Goal: Information Seeking & Learning: Check status

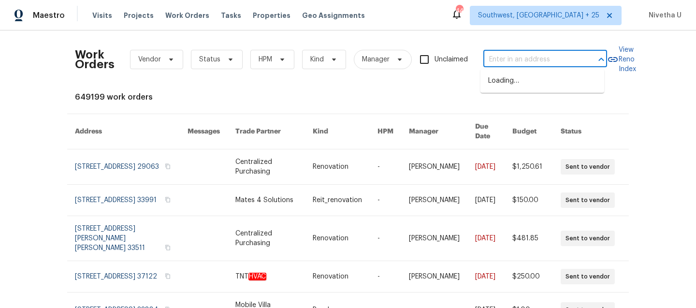
click at [529, 59] on input "text" at bounding box center [531, 59] width 97 height 15
paste input "[STREET_ADDRESS][PERSON_NAME]"
type input "[STREET_ADDRESS][PERSON_NAME]"
click at [528, 89] on li "510 Newport Dr, Salisbury, NC 28144" at bounding box center [542, 81] width 124 height 16
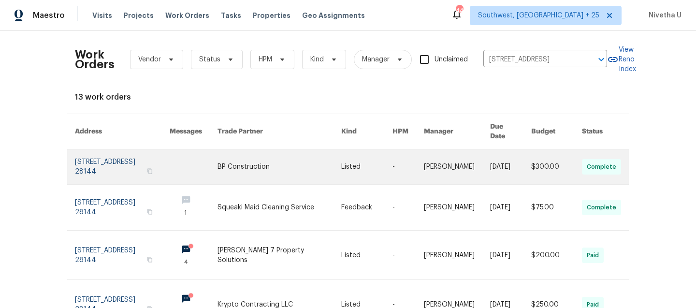
click at [109, 162] on link at bounding box center [122, 166] width 95 height 35
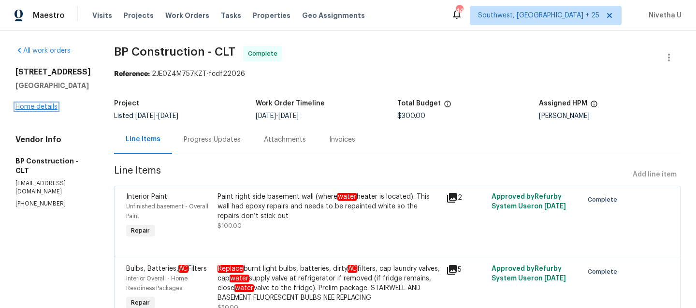
click at [28, 108] on link "Home details" at bounding box center [36, 106] width 42 height 7
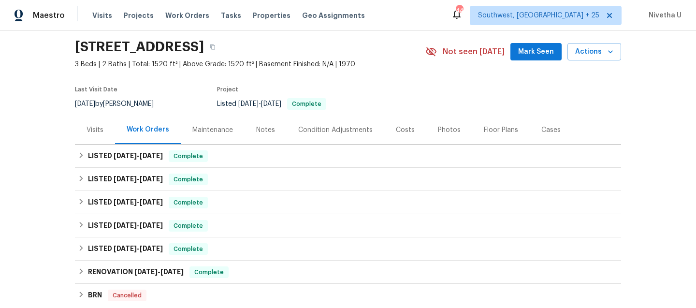
scroll to position [31, 0]
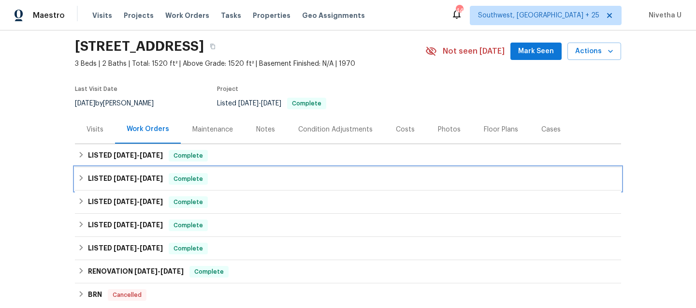
click at [203, 181] on span "Complete" at bounding box center [188, 179] width 37 height 10
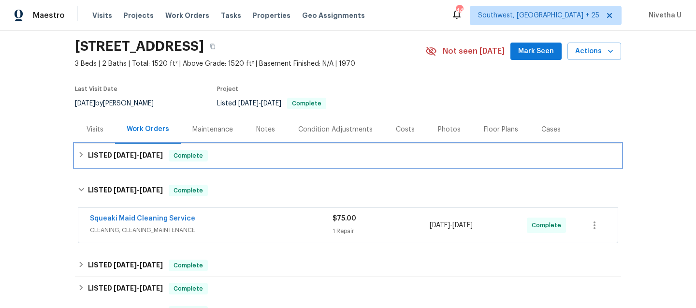
click at [202, 159] on div "LISTED 9/3/25 - 9/8/25 Complete" at bounding box center [348, 156] width 540 height 12
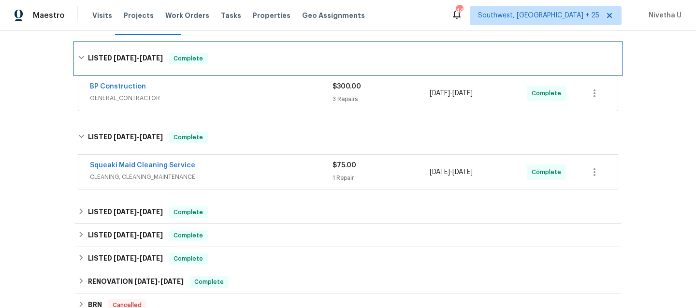
scroll to position [141, 0]
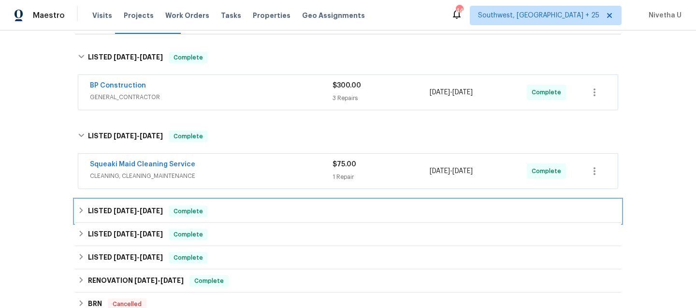
click at [204, 216] on div "LISTED 7/30/25 - 8/1/25 Complete" at bounding box center [348, 211] width 540 height 12
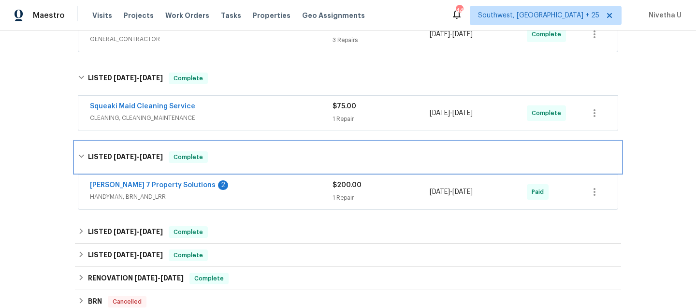
scroll to position [200, 0]
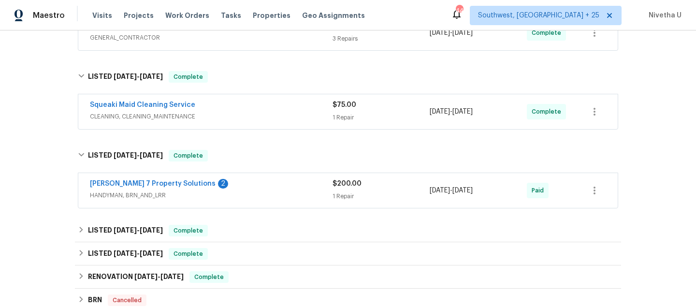
click at [211, 185] on div "Harris 7 Property Solutions 2" at bounding box center [211, 185] width 243 height 12
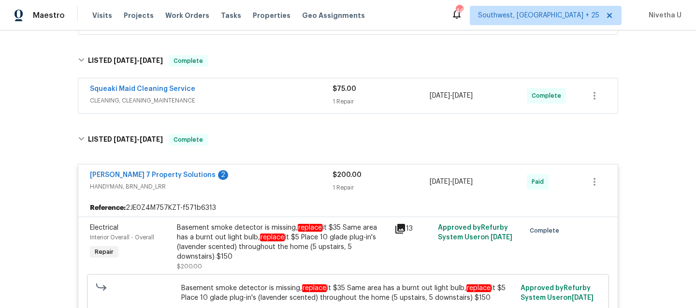
scroll to position [215, 0]
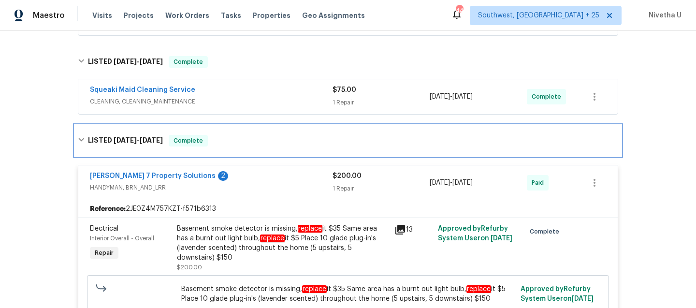
click at [222, 147] on div "LISTED 7/30/25 - 8/1/25 Complete" at bounding box center [348, 140] width 546 height 31
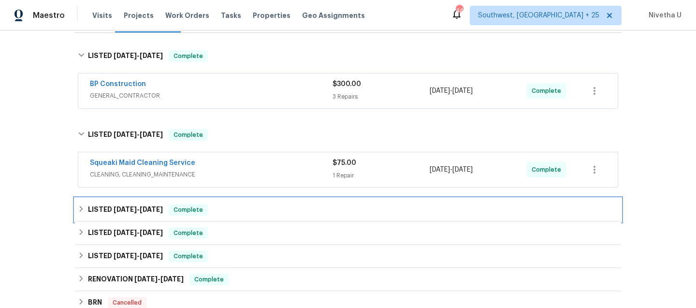
scroll to position [142, 0]
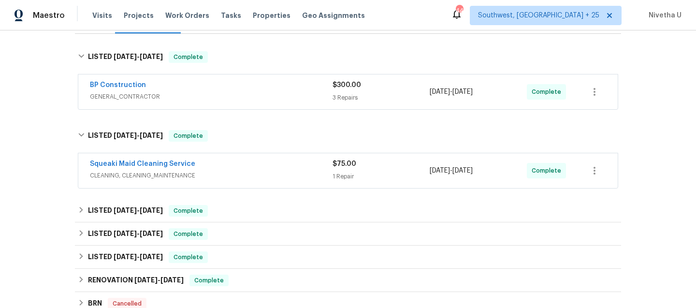
click at [224, 157] on div "Squeaki Maid Cleaning Service CLEANING, CLEANING_MAINTENANCE $75.00 1 Repair 9/…" at bounding box center [347, 170] width 539 height 35
click at [221, 174] on span "CLEANING, CLEANING_MAINTENANCE" at bounding box center [211, 176] width 243 height 10
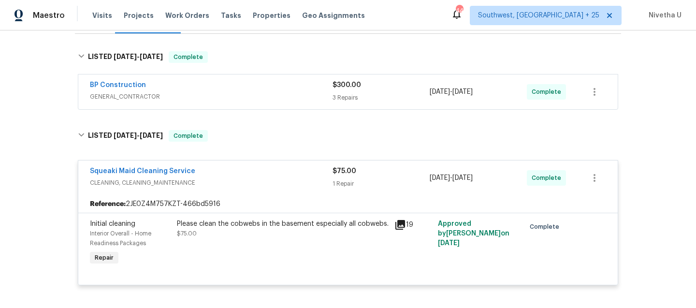
click at [224, 170] on div "Squeaki Maid Cleaning Service" at bounding box center [211, 172] width 243 height 12
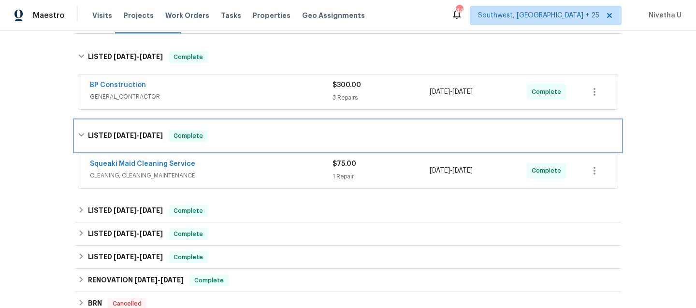
click at [224, 142] on div "LISTED 8/20/25 - 9/2/25 Complete" at bounding box center [348, 135] width 546 height 31
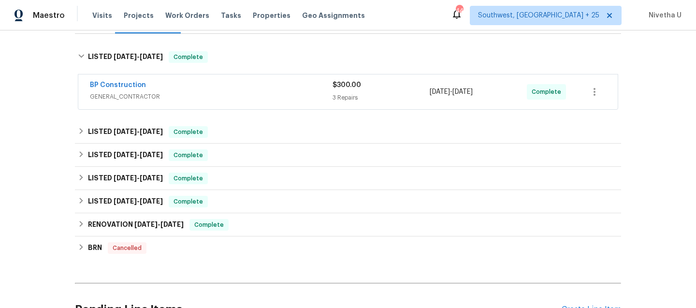
click at [232, 100] on span "GENERAL_CONTRACTOR" at bounding box center [211, 97] width 243 height 10
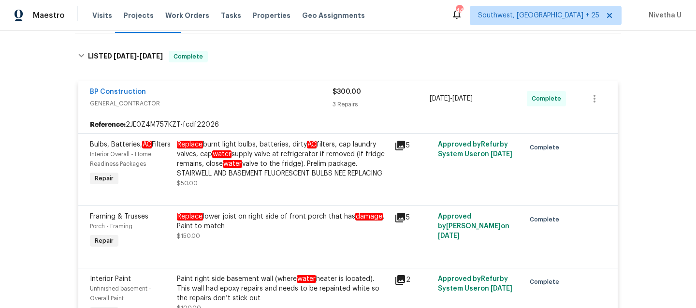
scroll to position [143, 0]
click at [224, 229] on div "Replace lower joist on right side of front porch that has damage . Paint to mat…" at bounding box center [283, 220] width 212 height 19
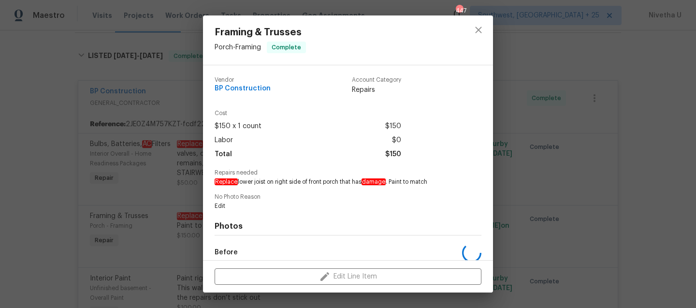
scroll to position [113, 0]
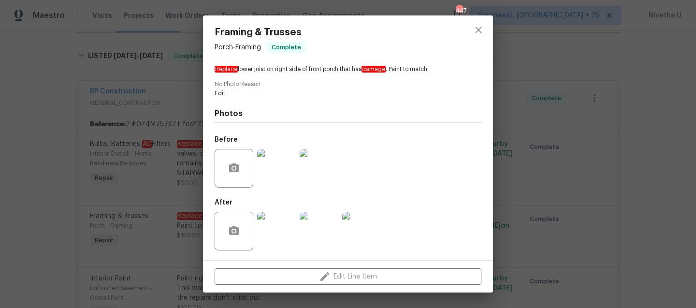
click at [269, 172] on img at bounding box center [276, 168] width 39 height 39
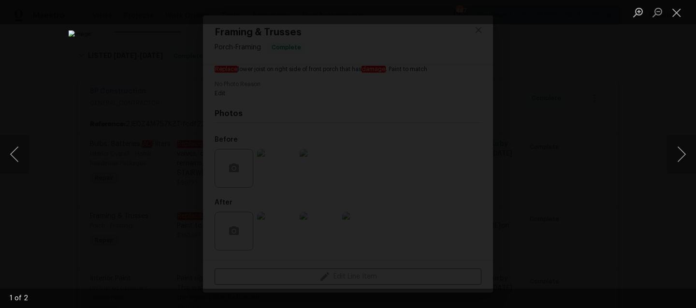
click at [679, 21] on li "Lightbox" at bounding box center [676, 12] width 19 height 24
click at [678, 11] on button "Close lightbox" at bounding box center [676, 12] width 19 height 17
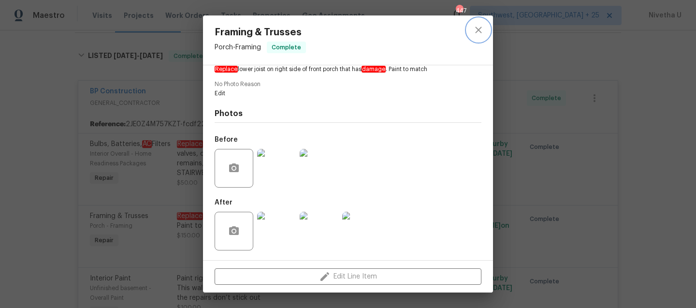
click at [475, 32] on icon "close" at bounding box center [478, 30] width 6 height 6
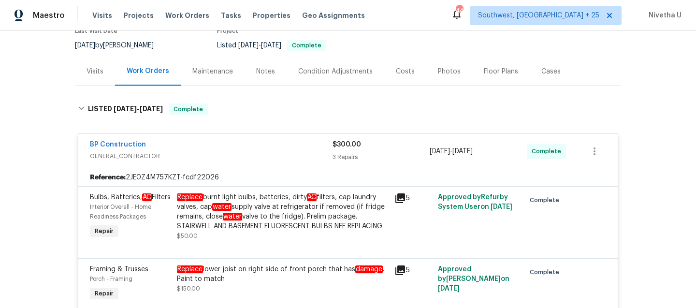
scroll to position [85, 0]
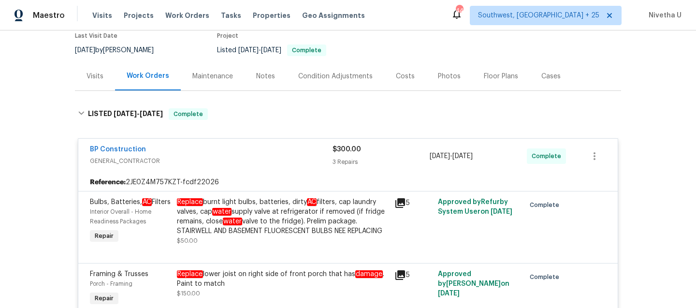
click at [280, 155] on div "BP Construction" at bounding box center [211, 150] width 243 height 12
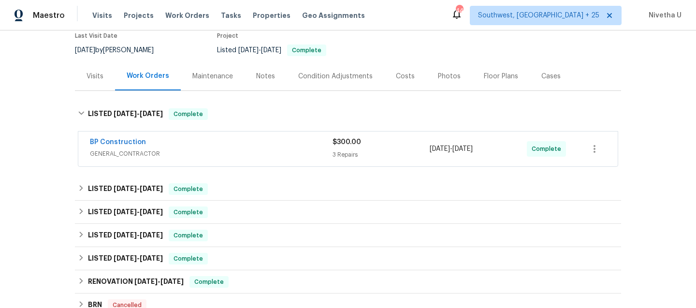
click at [190, 141] on div "BP Construction" at bounding box center [211, 143] width 243 height 12
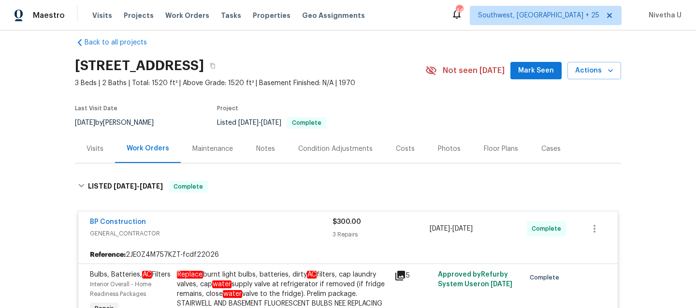
scroll to position [0, 0]
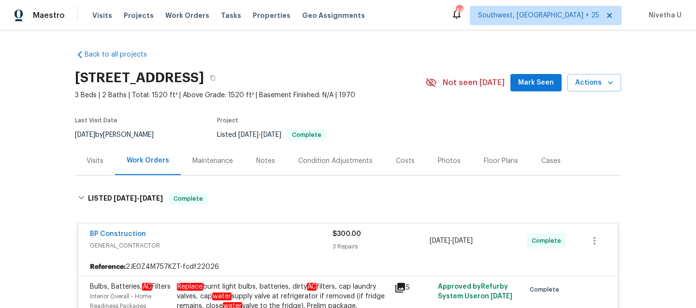
click at [237, 243] on span "GENERAL_CONTRACTOR" at bounding box center [211, 246] width 243 height 10
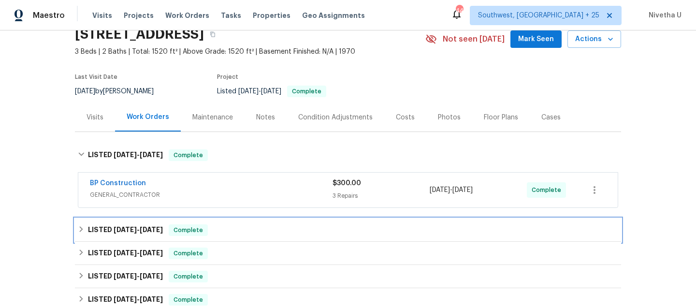
click at [232, 229] on div "LISTED 8/20/25 - 9/2/25 Complete" at bounding box center [348, 230] width 540 height 12
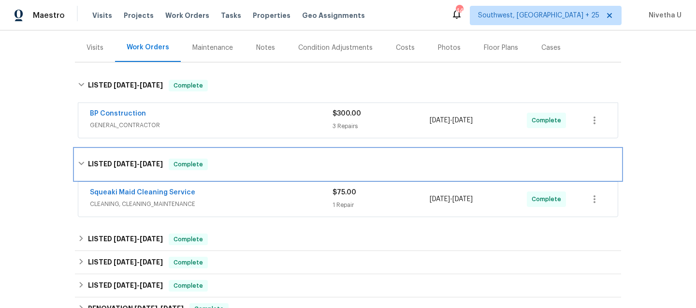
scroll to position [114, 0]
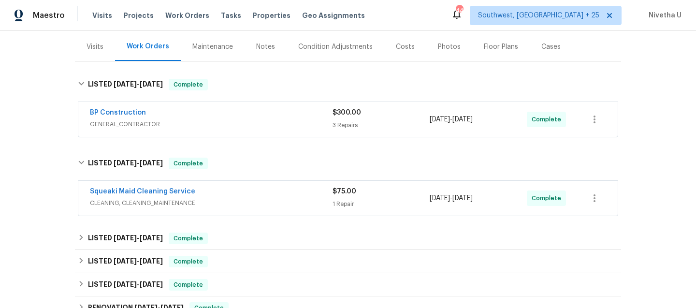
click at [231, 197] on div "Squeaki Maid Cleaning Service" at bounding box center [211, 192] width 243 height 12
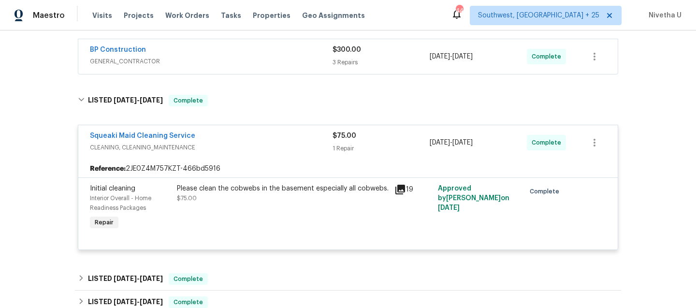
scroll to position [188, 0]
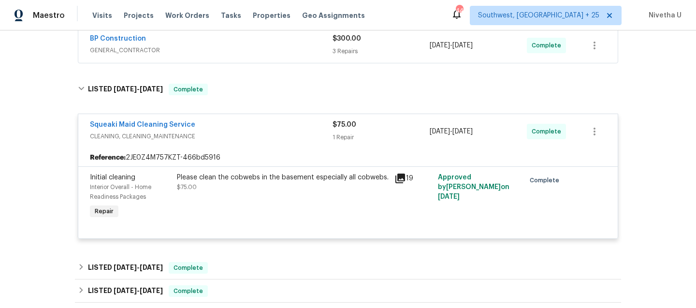
click at [231, 197] on div "Please clean the cobwebs in the basement especially all cobwebs. $75.00" at bounding box center [282, 197] width 217 height 54
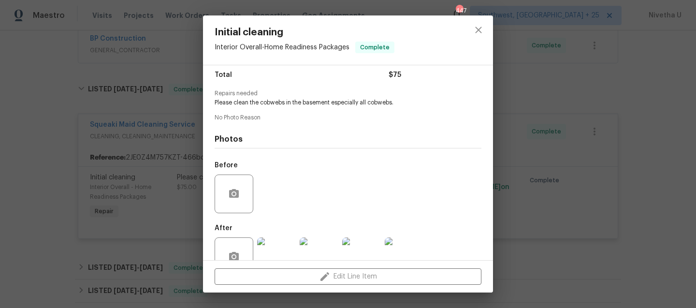
scroll to position [91, 0]
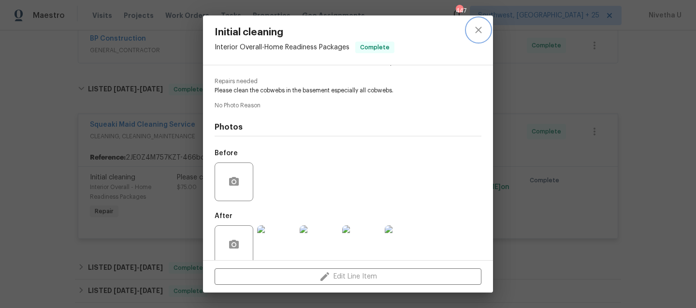
click at [484, 21] on button "close" at bounding box center [478, 29] width 23 height 23
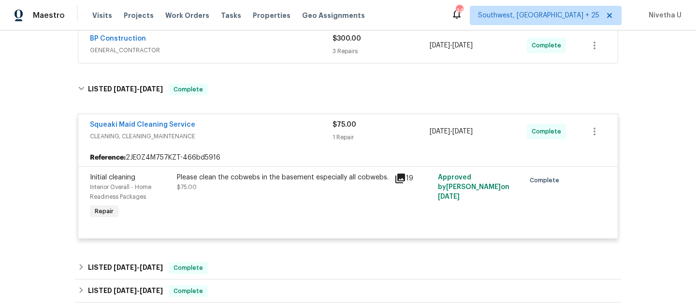
click at [239, 148] on div "Squeaki Maid Cleaning Service CLEANING, CLEANING_MAINTENANCE $75.00 1 Repair 9/…" at bounding box center [347, 131] width 539 height 35
click at [241, 124] on div "Squeaki Maid Cleaning Service" at bounding box center [211, 126] width 243 height 12
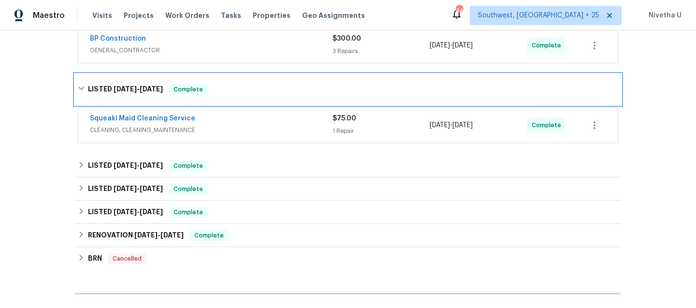
click at [243, 100] on div "LISTED 8/20/25 - 9/2/25 Complete" at bounding box center [348, 89] width 546 height 31
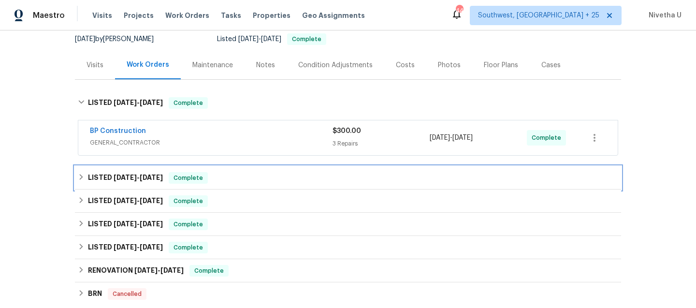
scroll to position [94, 0]
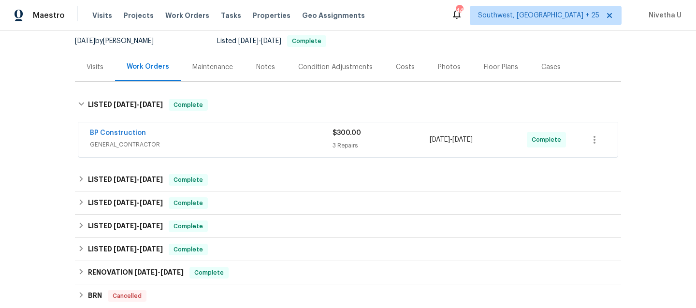
click at [217, 142] on span "GENERAL_CONTRACTOR" at bounding box center [211, 145] width 243 height 10
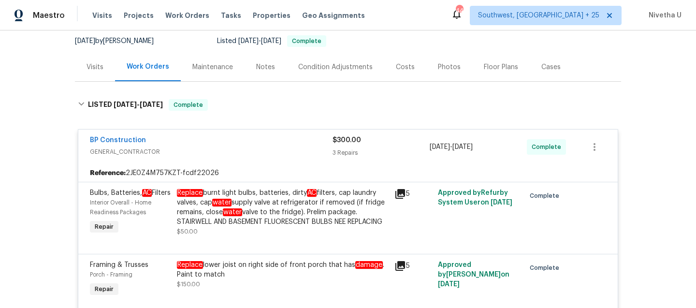
click at [217, 142] on div "BP Construction" at bounding box center [211, 141] width 243 height 12
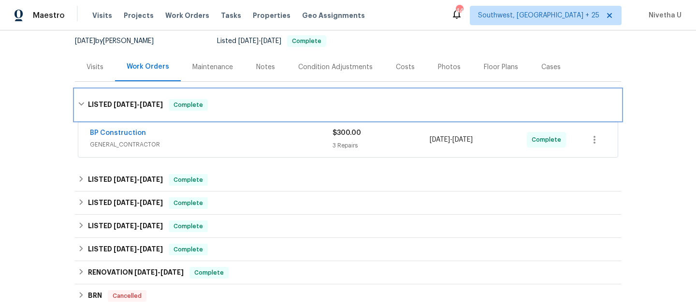
click at [214, 106] on div "LISTED 9/3/25 - 9/8/25 Complete" at bounding box center [348, 105] width 540 height 12
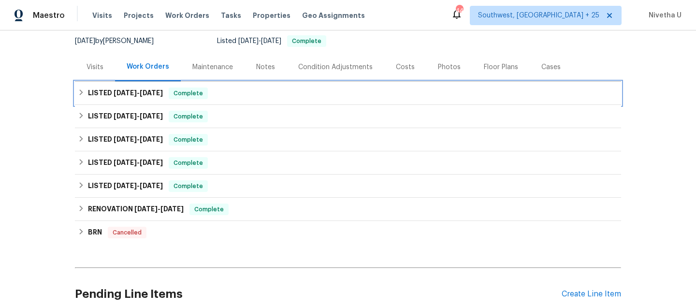
click at [231, 100] on div "LISTED 9/3/25 - 9/8/25 Complete" at bounding box center [348, 93] width 546 height 23
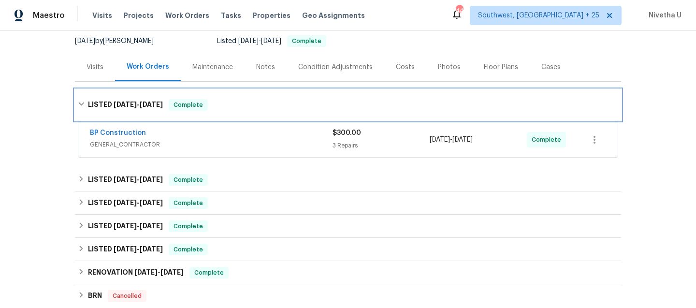
click at [231, 100] on div "LISTED 9/3/25 - 9/8/25 Complete" at bounding box center [348, 105] width 540 height 12
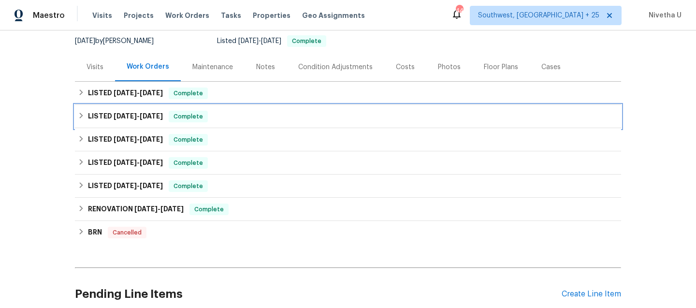
click at [228, 114] on div "LISTED 8/20/25 - 9/2/25 Complete" at bounding box center [348, 117] width 540 height 12
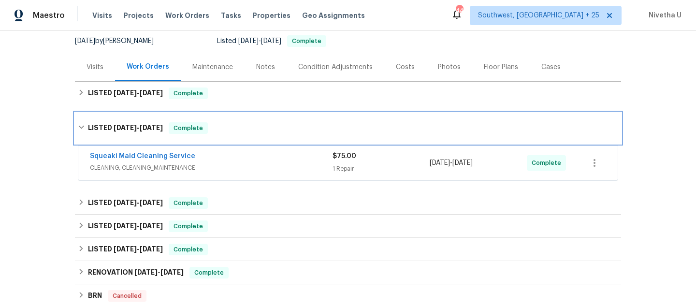
click at [229, 121] on div "LISTED 8/20/25 - 9/2/25 Complete" at bounding box center [348, 128] width 546 height 31
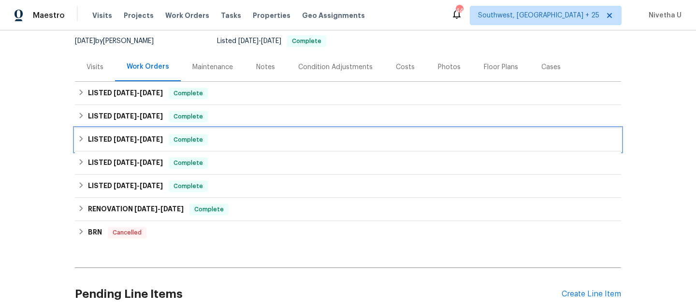
click at [227, 137] on div "LISTED 7/30/25 - 8/1/25 Complete" at bounding box center [348, 140] width 540 height 12
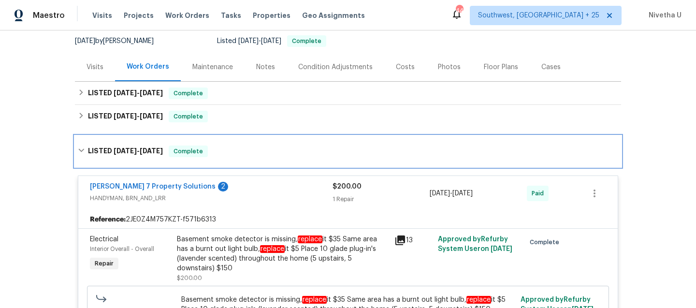
click at [227, 137] on div "LISTED 7/30/25 - 8/1/25 Complete" at bounding box center [348, 151] width 546 height 31
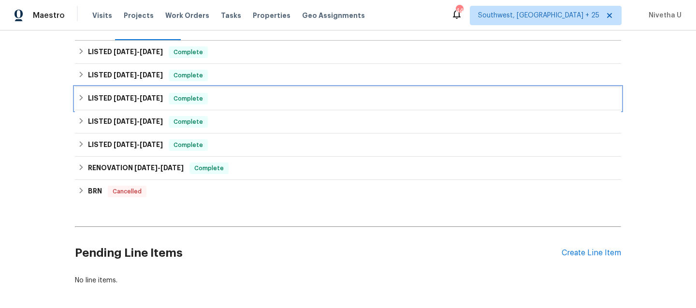
scroll to position [140, 0]
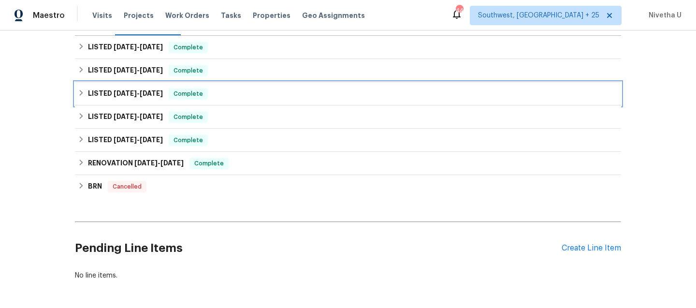
click at [209, 98] on div "LISTED 7/30/25 - 8/1/25 Complete" at bounding box center [348, 94] width 540 height 12
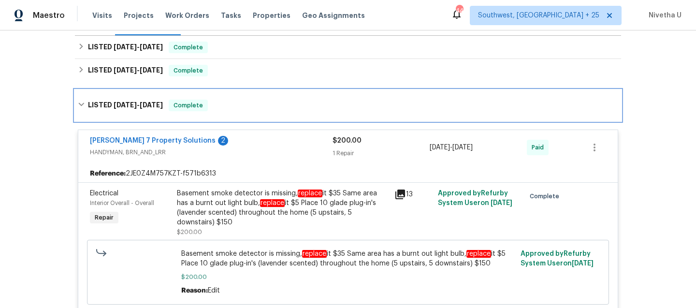
click at [209, 98] on div "LISTED 7/30/25 - 8/1/25 Complete" at bounding box center [348, 105] width 546 height 31
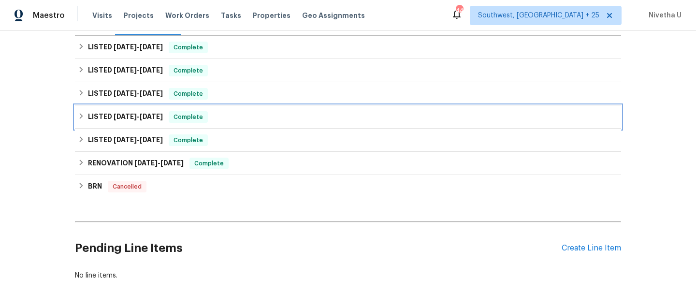
click at [204, 122] on div "LISTED 6/5/25 - 7/3/25 Complete" at bounding box center [348, 117] width 540 height 12
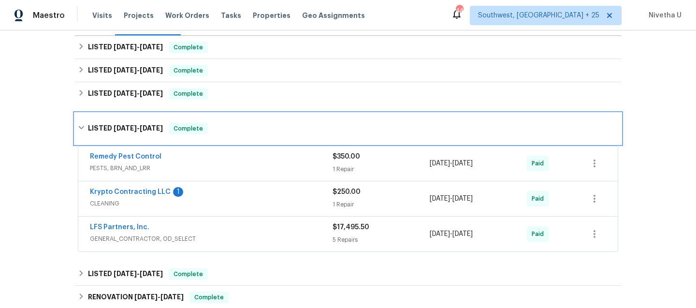
click at [200, 119] on div "LISTED 6/5/25 - 7/3/25 Complete" at bounding box center [348, 128] width 546 height 31
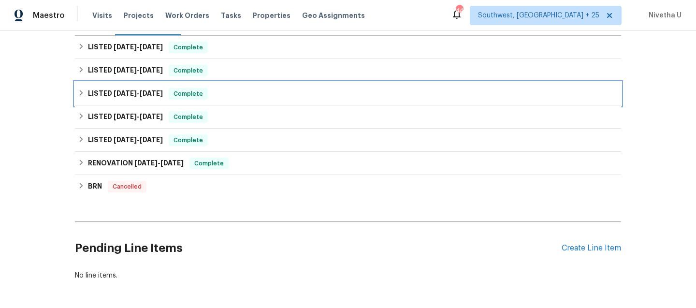
click at [204, 93] on div "LISTED 7/30/25 - 8/1/25 Complete" at bounding box center [348, 94] width 540 height 12
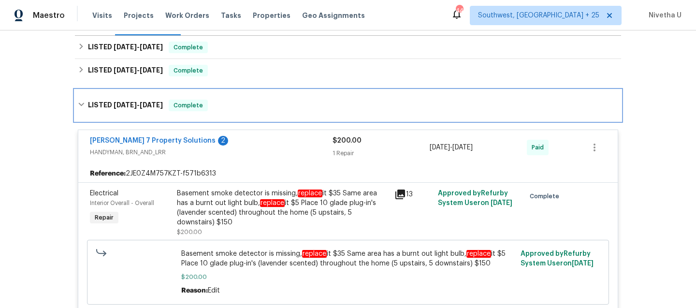
scroll to position [139, 0]
click at [204, 101] on div "LISTED 7/30/25 - 8/1/25 Complete" at bounding box center [348, 106] width 540 height 12
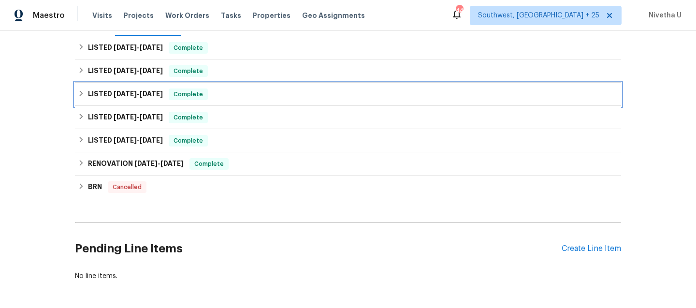
click at [204, 83] on div "LISTED 7/30/25 - 8/1/25 Complete" at bounding box center [348, 94] width 546 height 23
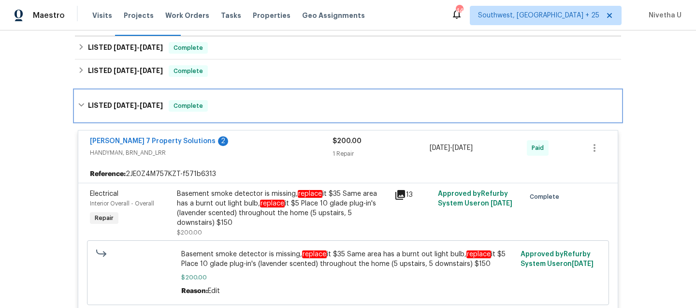
click at [215, 104] on div "LISTED 7/30/25 - 8/1/25 Complete" at bounding box center [348, 106] width 540 height 12
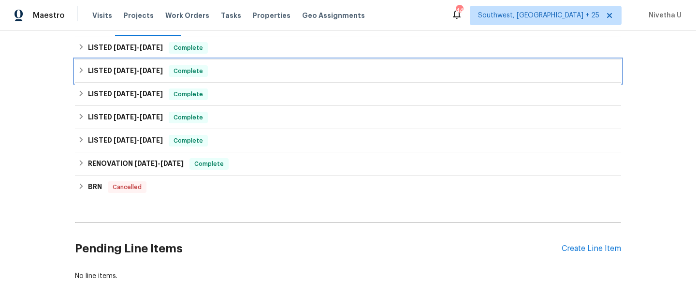
click at [211, 70] on div "LISTED 8/20/25 - 9/2/25 Complete" at bounding box center [348, 71] width 540 height 12
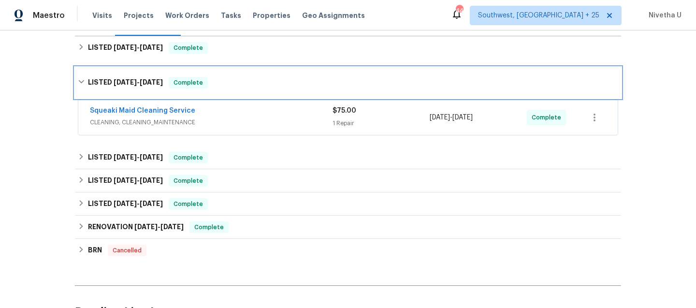
click at [211, 70] on div "LISTED 8/20/25 - 9/2/25 Complete" at bounding box center [348, 82] width 546 height 31
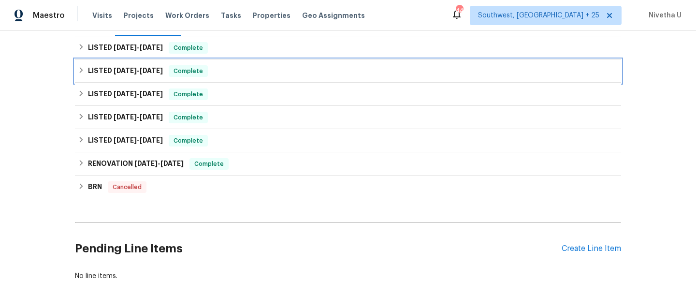
click at [211, 71] on div "LISTED 8/20/25 - 9/2/25 Complete" at bounding box center [348, 71] width 540 height 12
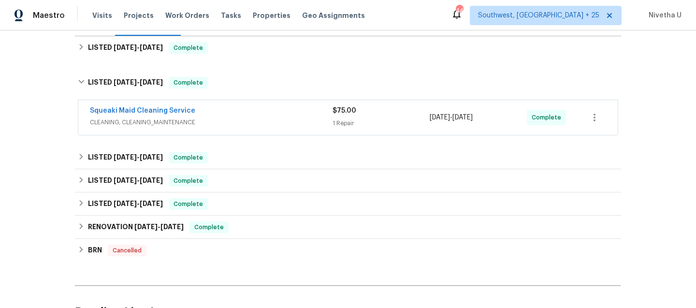
click at [225, 127] on div "Squeaki Maid Cleaning Service CLEANING, CLEANING_MAINTENANCE" at bounding box center [211, 117] width 243 height 23
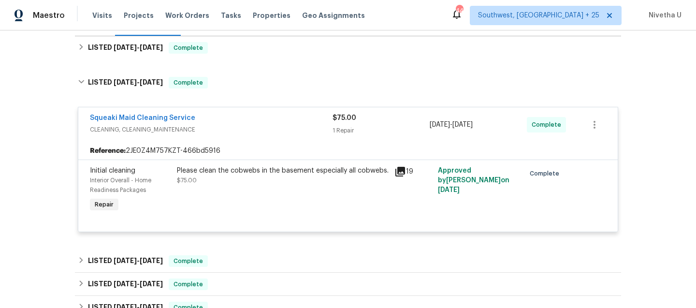
click at [226, 119] on div "Squeaki Maid Cleaning Service" at bounding box center [211, 119] width 243 height 12
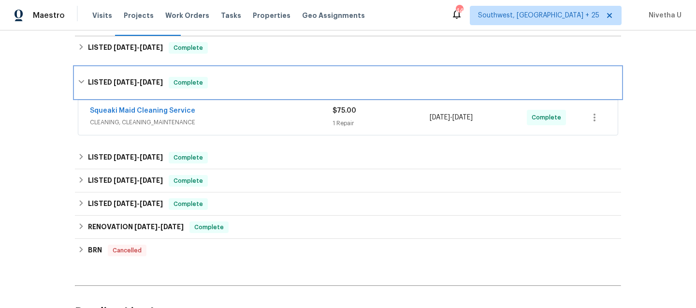
click at [224, 89] on div "LISTED 8/20/25 - 9/2/25 Complete" at bounding box center [348, 82] width 546 height 31
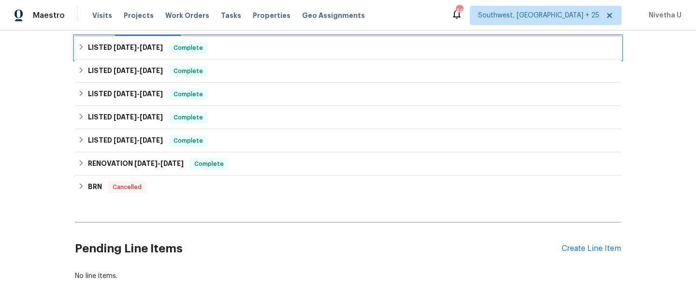
click at [223, 47] on div "LISTED 9/3/25 - 9/8/25 Complete" at bounding box center [348, 48] width 540 height 12
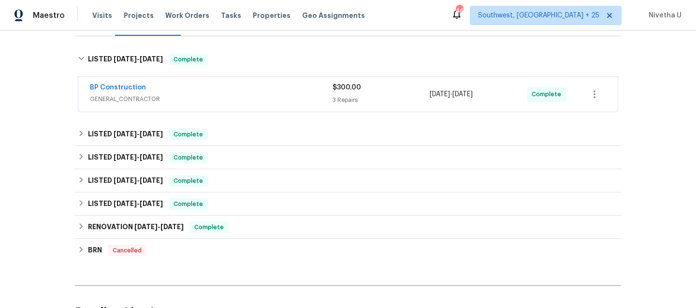
click at [240, 94] on div "BP Construction" at bounding box center [211, 89] width 243 height 12
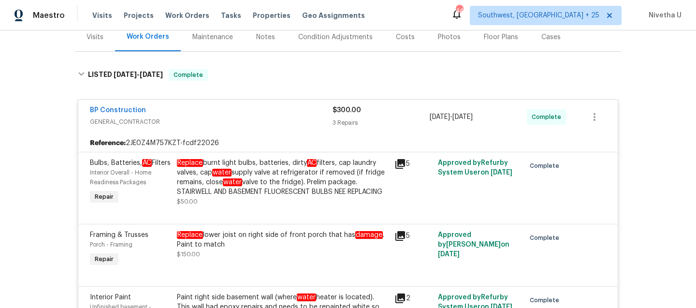
scroll to position [123, 0]
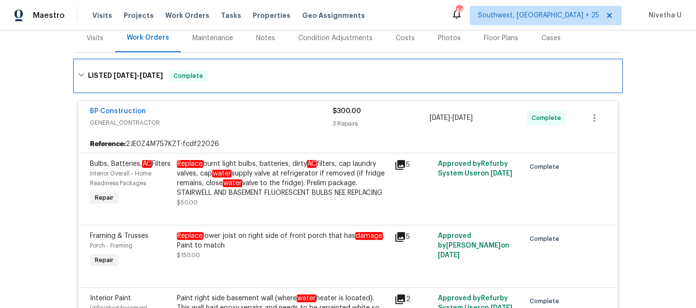
click at [215, 84] on div "LISTED 9/3/25 - 9/8/25 Complete" at bounding box center [348, 75] width 546 height 31
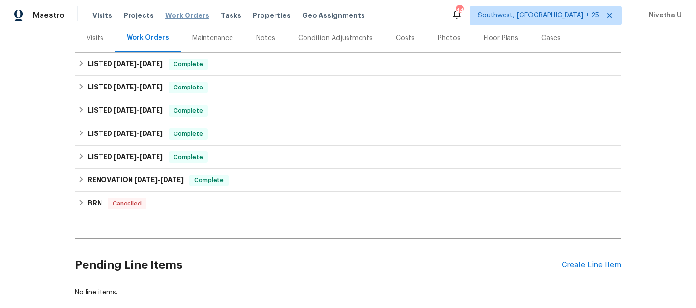
click at [181, 17] on span "Work Orders" at bounding box center [187, 16] width 44 height 10
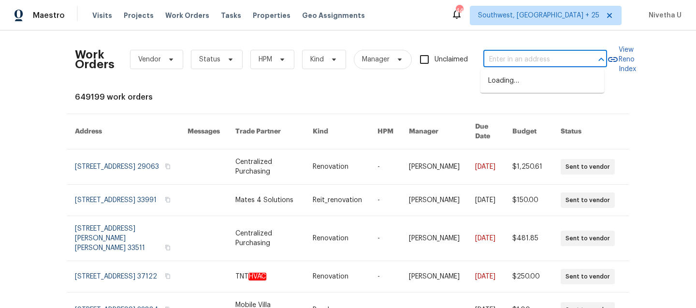
click at [539, 59] on input "text" at bounding box center [531, 59] width 97 height 15
paste input "35 Sandia Heights Dr NE Albuquerque, NM 87122"
type input "35 Sandia Heights Dr NE Albuquerque, NM 87122"
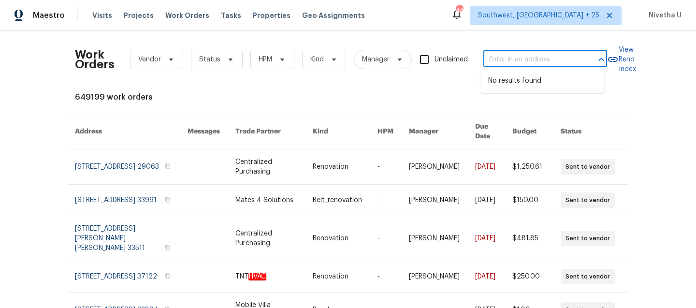
click at [558, 1] on div "Maestro Visits Projects Work Orders Tasks Properties Geo Assignments 440 Southw…" at bounding box center [348, 15] width 696 height 30
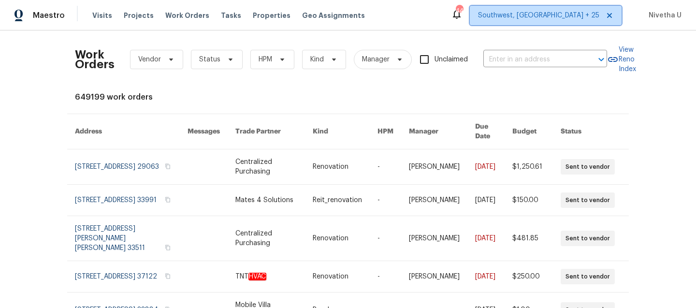
click at [558, 10] on span "Southwest, FL + 25" at bounding box center [546, 15] width 152 height 19
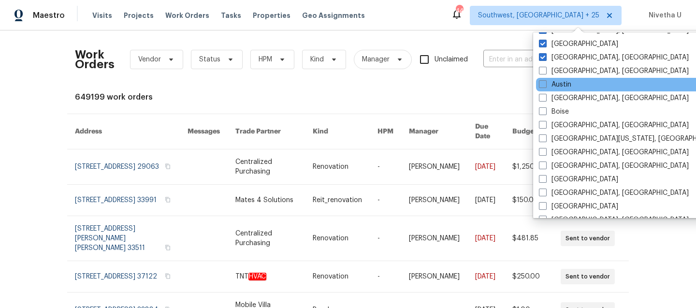
scroll to position [324, 0]
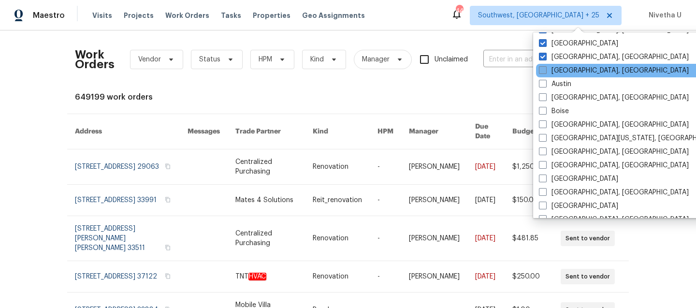
click at [558, 72] on label "Albuquerque, NM" at bounding box center [614, 71] width 150 height 10
click at [545, 72] on input "Albuquerque, NM" at bounding box center [542, 69] width 6 height 6
checkbox input "true"
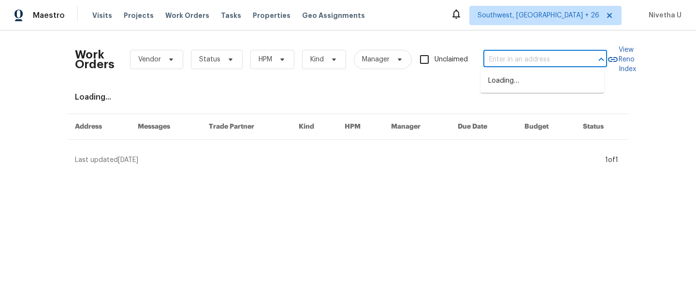
click at [519, 61] on input "text" at bounding box center [531, 59] width 97 height 15
paste input "35 Sandia Heights Dr NE Albuquerque, NM 87122"
type input "35 Sandia Heights Dr NE Albuquerque, NM 87122"
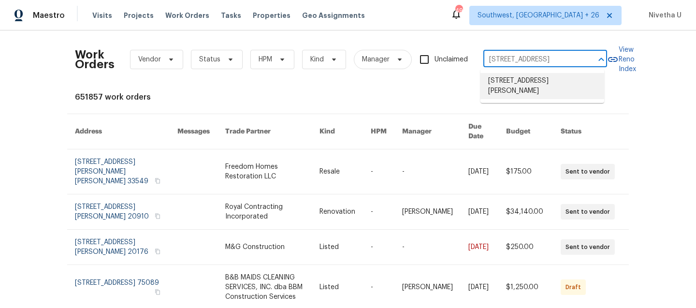
click at [501, 89] on li "35 Sandia Heights Dr NE, Albuquerque, NM 87122" at bounding box center [542, 86] width 124 height 26
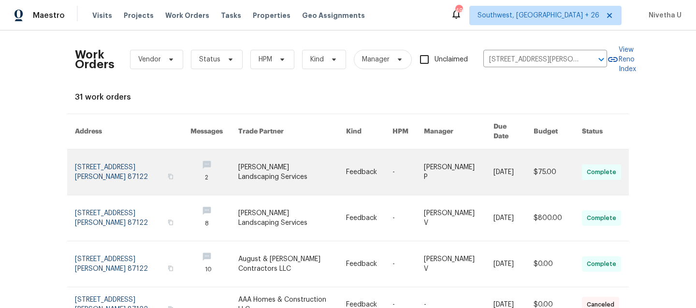
click at [112, 167] on link at bounding box center [132, 171] width 115 height 45
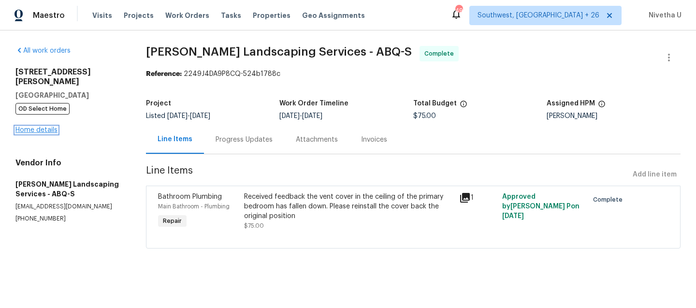
click at [35, 127] on link "Home details" at bounding box center [36, 130] width 42 height 7
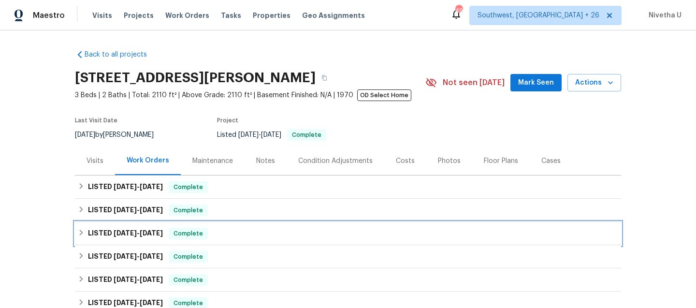
click at [204, 237] on span "Complete" at bounding box center [188, 234] width 37 height 10
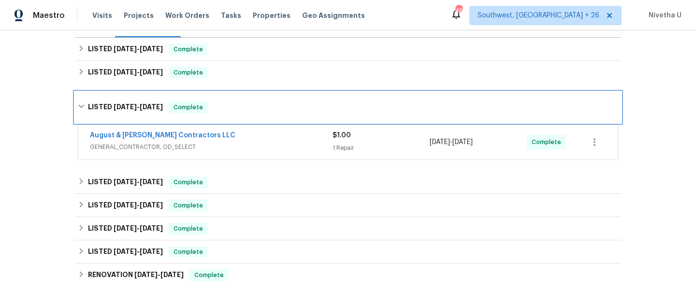
scroll to position [145, 0]
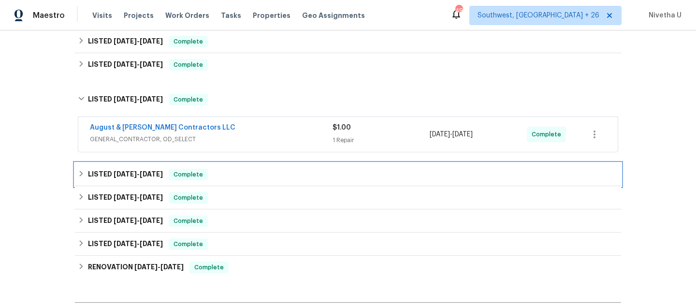
click at [223, 173] on div "LISTED 5/7/25 - 5/8/25 Complete" at bounding box center [348, 175] width 540 height 12
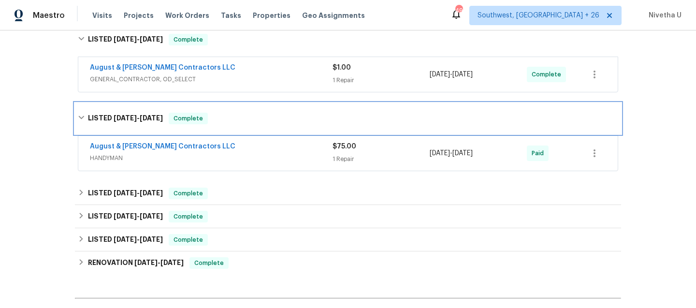
scroll to position [206, 0]
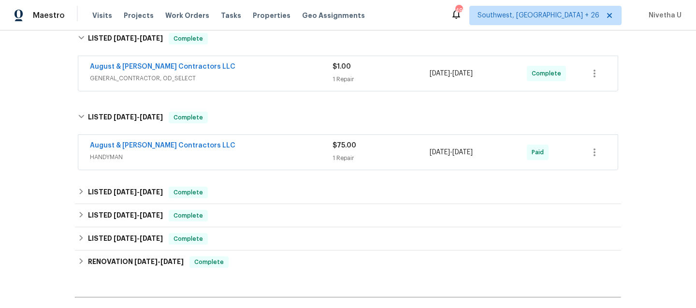
click at [229, 150] on div "August & Suttles Contractors LLC" at bounding box center [211, 147] width 243 height 12
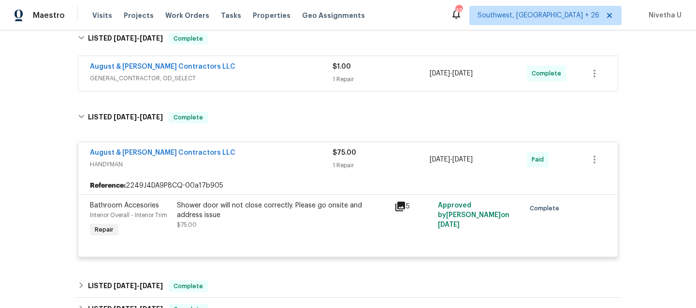
click at [232, 158] on div "August & Suttles Contractors LLC" at bounding box center [211, 154] width 243 height 12
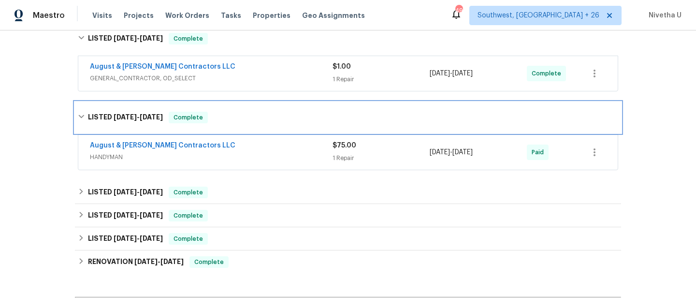
click at [229, 121] on div "LISTED 5/7/25 - 5/8/25 Complete" at bounding box center [348, 118] width 540 height 12
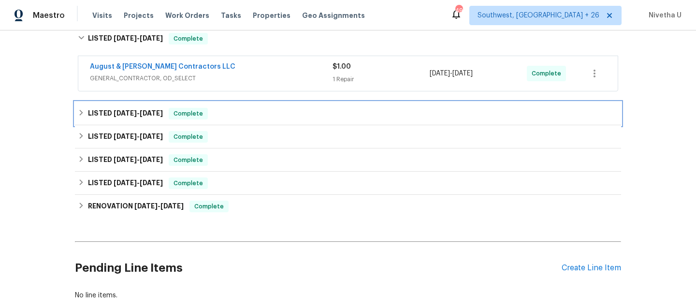
scroll to position [136, 0]
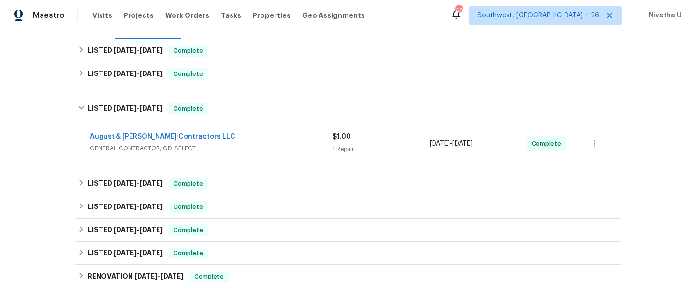
click at [229, 140] on div "August & Suttles Contractors LLC" at bounding box center [211, 138] width 243 height 12
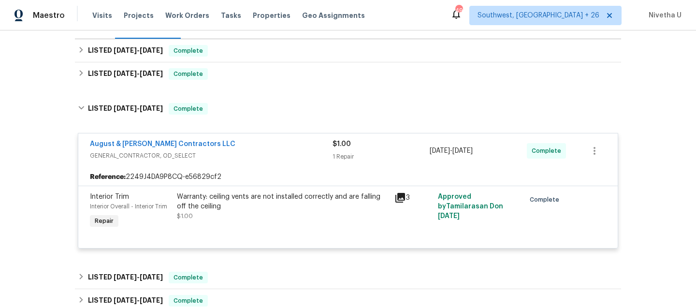
click at [236, 152] on span "GENERAL_CONTRACTOR, OD_SELECT" at bounding box center [211, 156] width 243 height 10
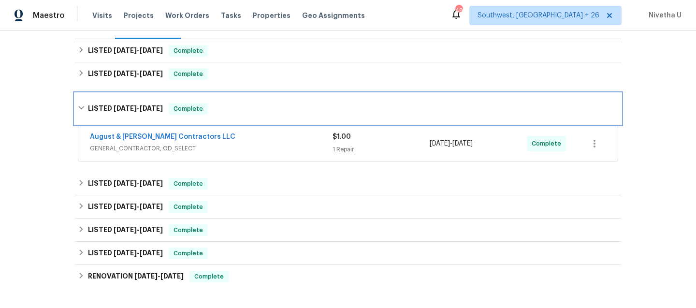
click at [236, 113] on div "LISTED 6/23/25 - 6/27/25 Complete" at bounding box center [348, 109] width 540 height 12
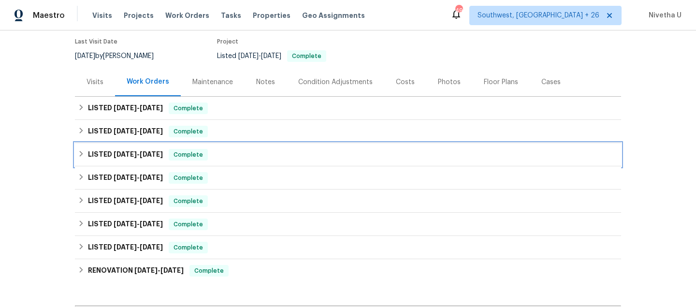
scroll to position [79, 0]
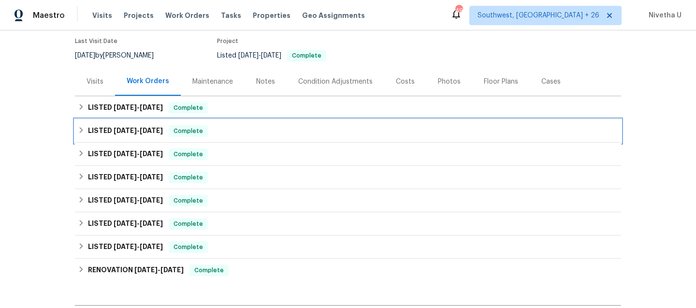
click at [226, 130] on div "LISTED 6/30/25 - 8/19/25 Complete" at bounding box center [348, 131] width 540 height 12
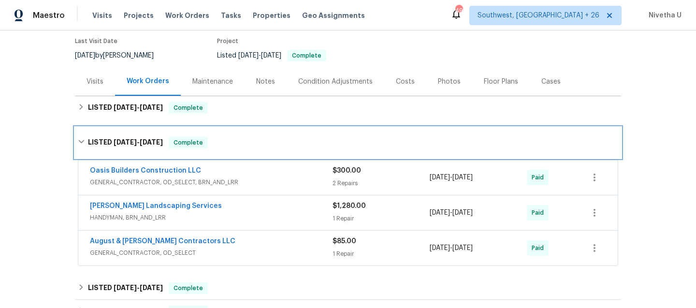
scroll to position [119, 0]
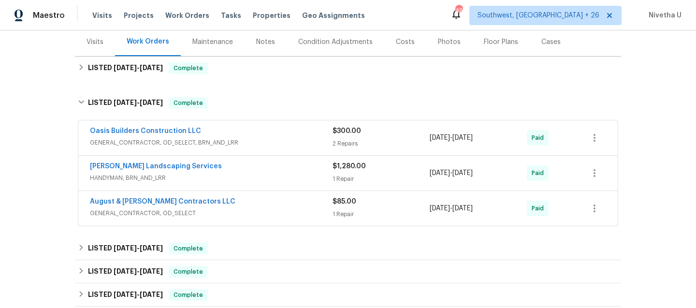
click at [234, 203] on div "August & Suttles Contractors LLC" at bounding box center [211, 203] width 243 height 12
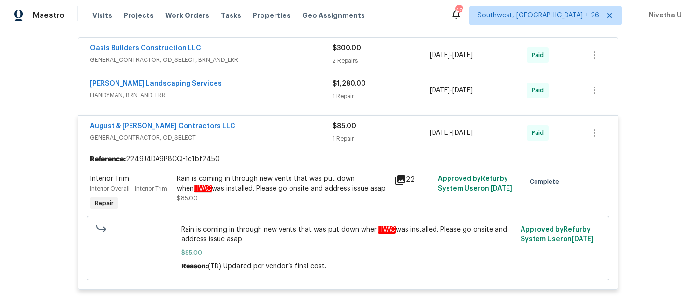
scroll to position [146, 0]
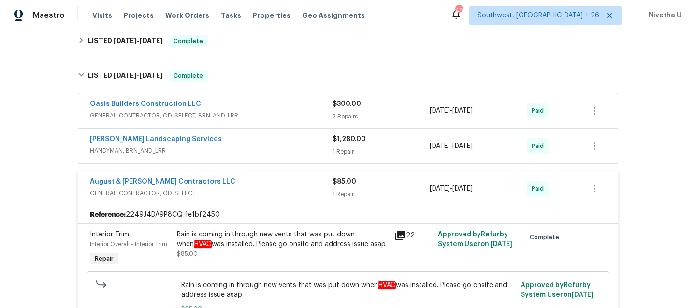
click at [265, 151] on span "HANDYMAN, BRN_AND_LRR" at bounding box center [211, 151] width 243 height 10
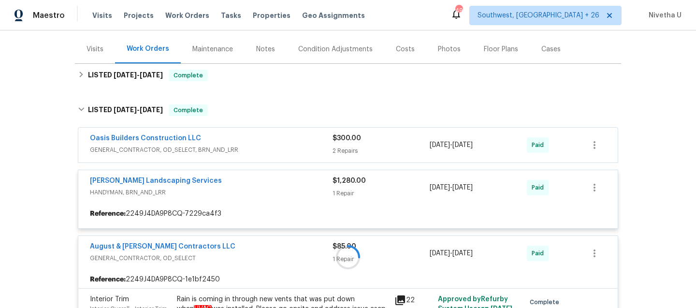
scroll to position [102, 0]
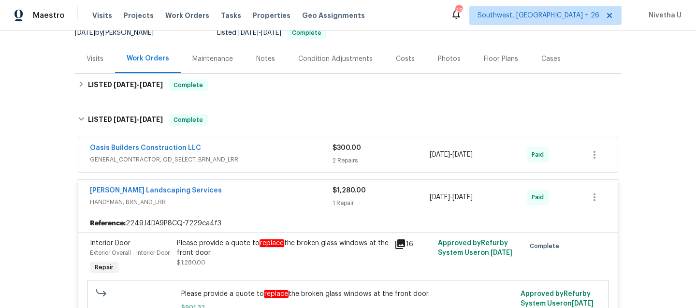
click at [264, 153] on div "Oasis Builders Construction LLC" at bounding box center [211, 149] width 243 height 12
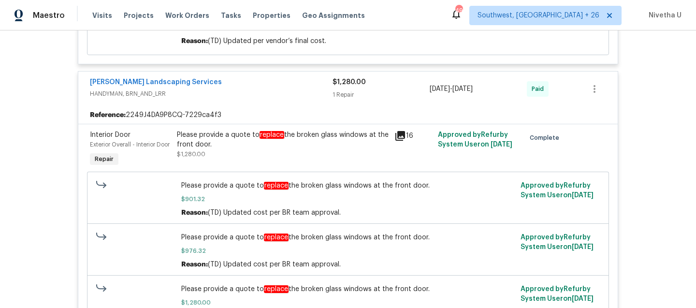
scroll to position [465, 0]
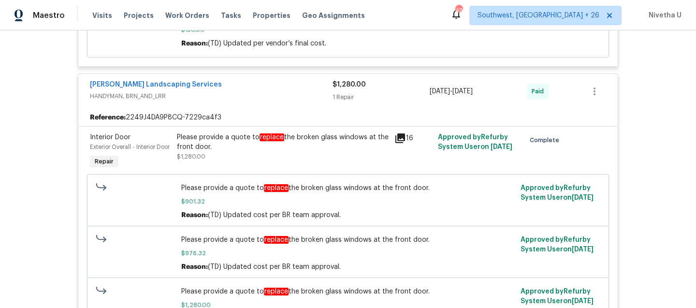
click at [254, 82] on div "Rodriguez Landscaping Services" at bounding box center [211, 86] width 243 height 12
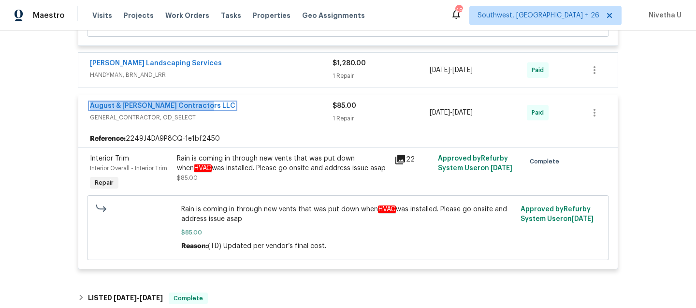
scroll to position [483, 0]
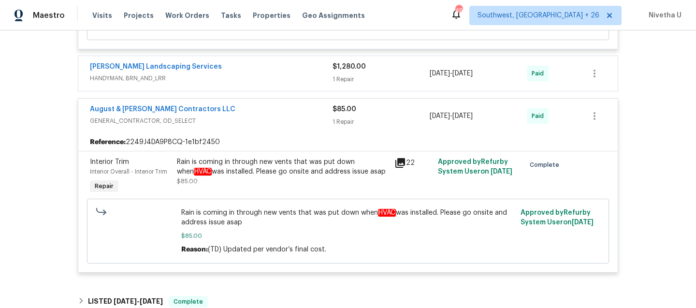
click at [265, 116] on span "GENERAL_CONTRACTOR, OD_SELECT" at bounding box center [211, 121] width 243 height 10
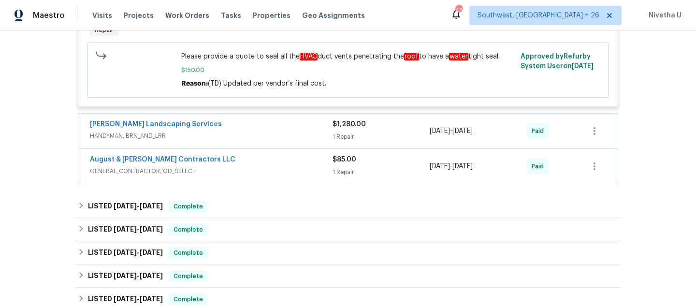
scroll to position [416, 0]
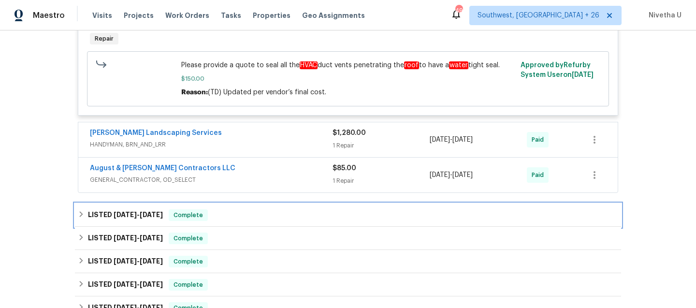
click at [224, 203] on div "LISTED 6/23/25 - 6/27/25 Complete" at bounding box center [348, 214] width 546 height 23
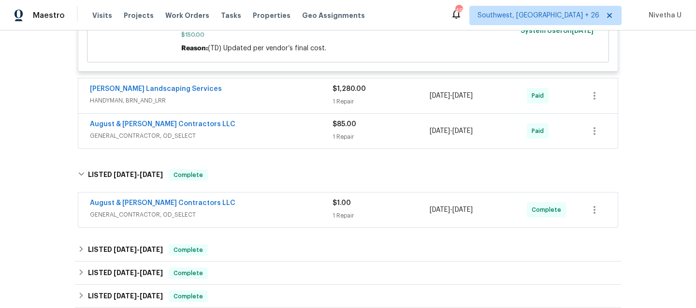
scroll to position [460, 0]
click at [224, 199] on div "August & Suttles Contractors LLC" at bounding box center [211, 205] width 243 height 12
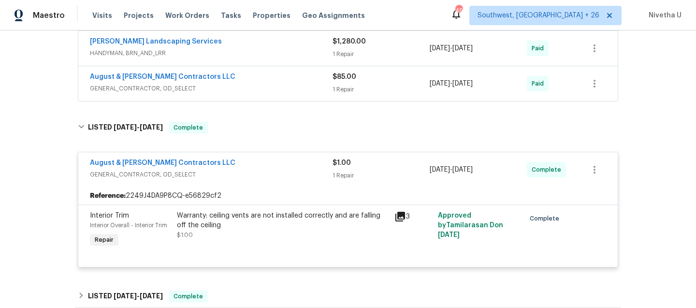
scroll to position [506, 0]
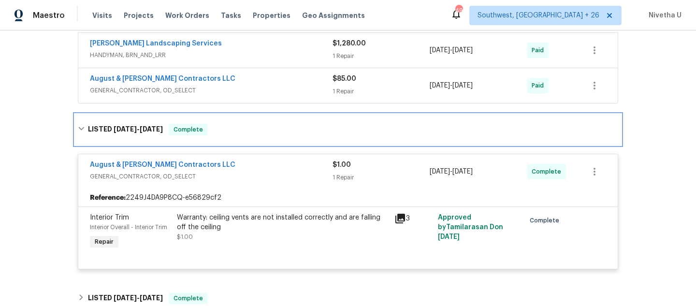
click at [219, 124] on div "LISTED 6/23/25 - 6/27/25 Complete" at bounding box center [348, 130] width 540 height 12
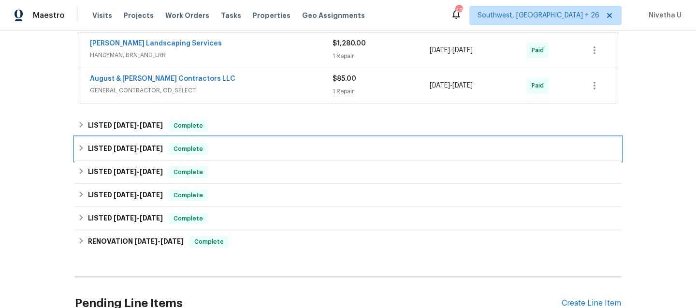
click at [217, 137] on div "LISTED 5/7/25 - 5/8/25 Complete" at bounding box center [348, 148] width 546 height 23
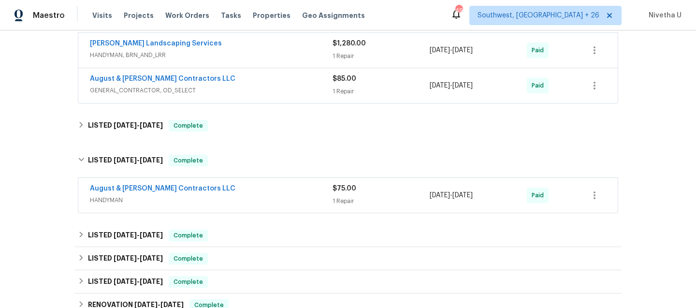
click at [220, 186] on div "August & Suttles Contractors LLC" at bounding box center [211, 190] width 243 height 12
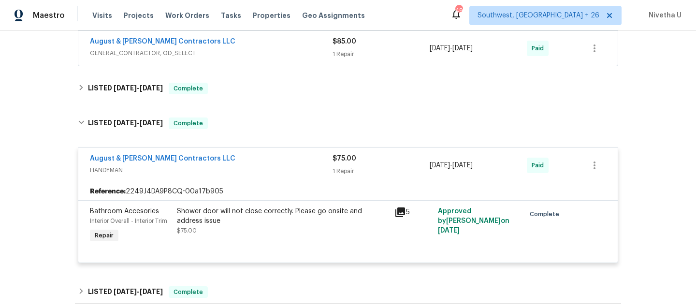
scroll to position [542, 0]
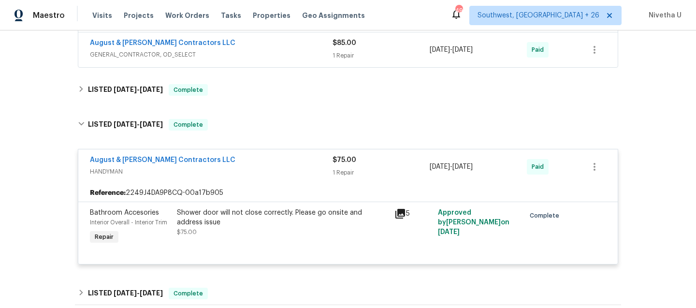
click at [218, 155] on div "August & Suttles Contractors LLC" at bounding box center [211, 161] width 243 height 12
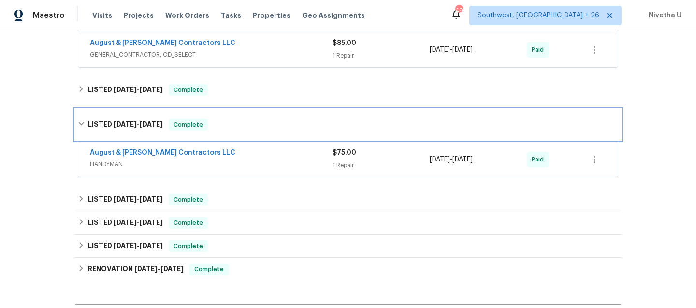
click at [218, 125] on div "LISTED 5/7/25 - 5/8/25 Complete" at bounding box center [348, 124] width 546 height 31
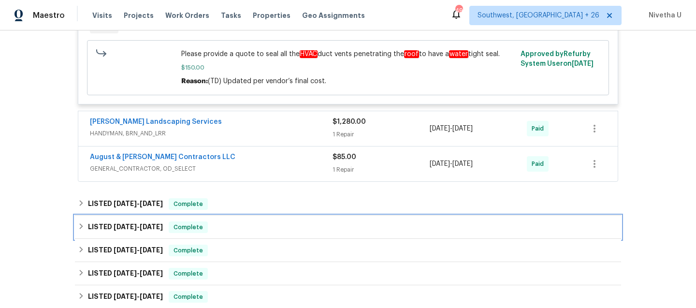
scroll to position [416, 0]
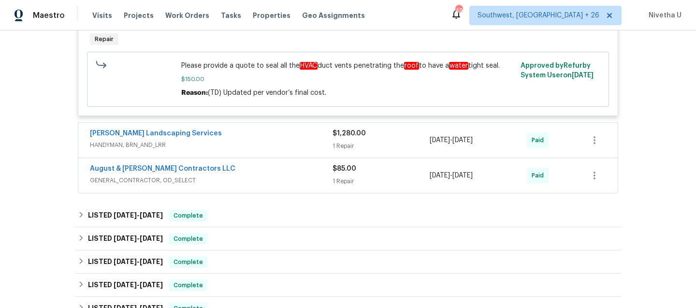
click at [218, 166] on div "August & Suttles Contractors LLC" at bounding box center [211, 170] width 243 height 12
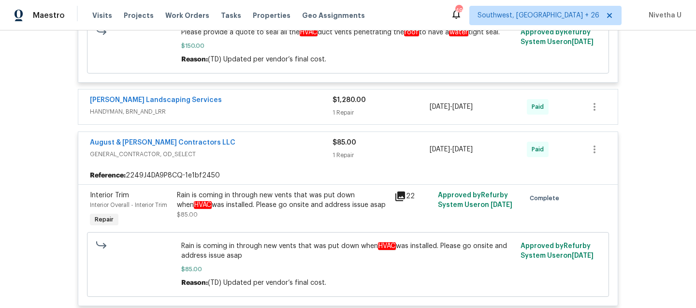
scroll to position [448, 0]
click at [221, 139] on div "August & Suttles Contractors LLC" at bounding box center [211, 145] width 243 height 12
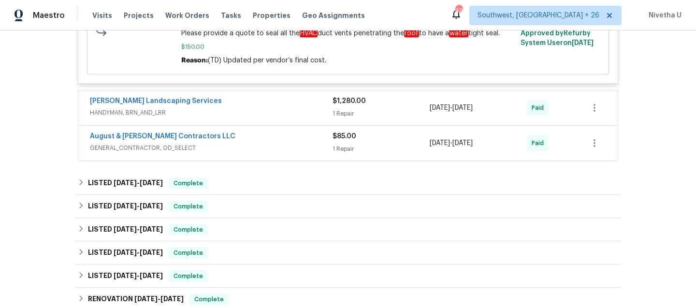
click at [243, 96] on div "Rodriguez Landscaping Services" at bounding box center [211, 102] width 243 height 12
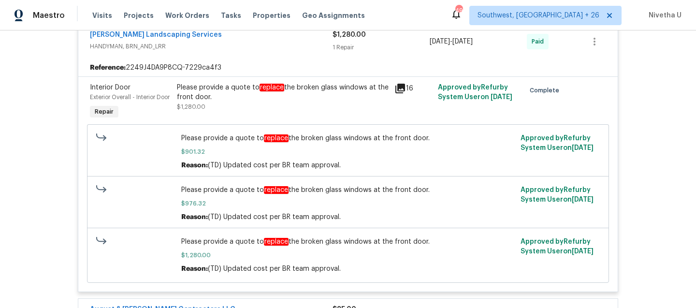
scroll to position [426, 0]
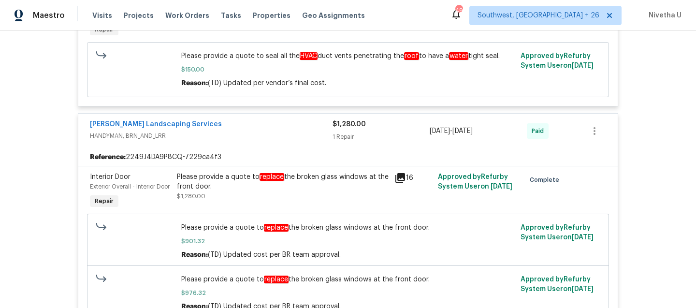
click at [239, 131] on span "HANDYMAN, BRN_AND_LRR" at bounding box center [211, 136] width 243 height 10
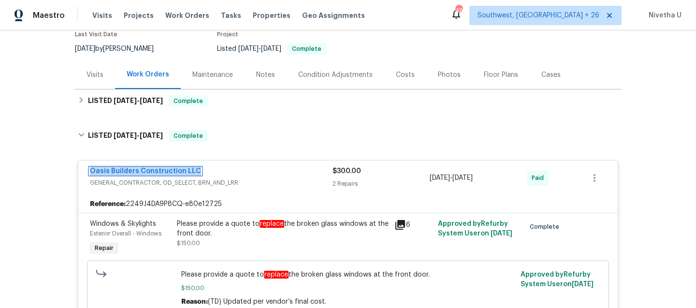
scroll to position [85, 0]
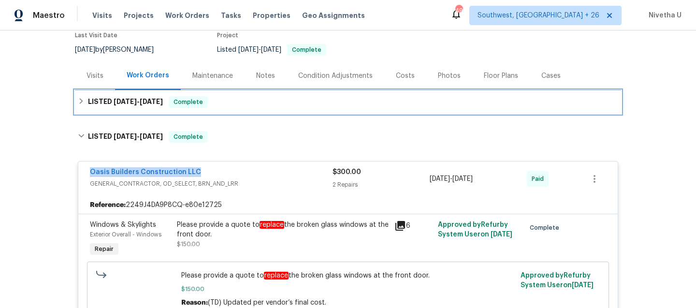
click at [233, 94] on div "LISTED 8/22/25 - 9/16/25 Complete" at bounding box center [348, 101] width 546 height 23
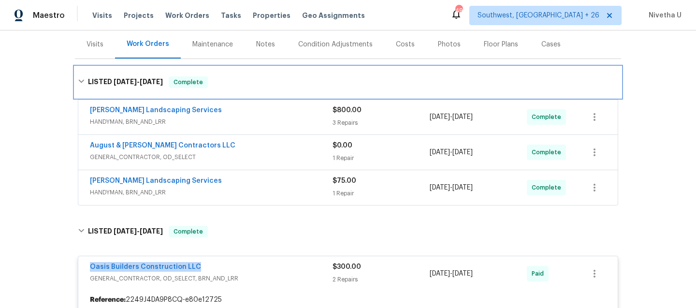
scroll to position [116, 0]
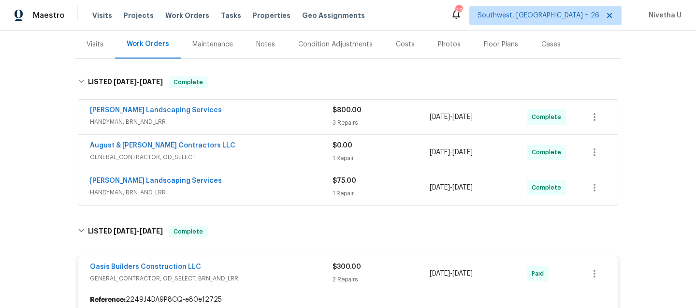
click at [271, 185] on div "Rodriguez Landscaping Services" at bounding box center [211, 182] width 243 height 12
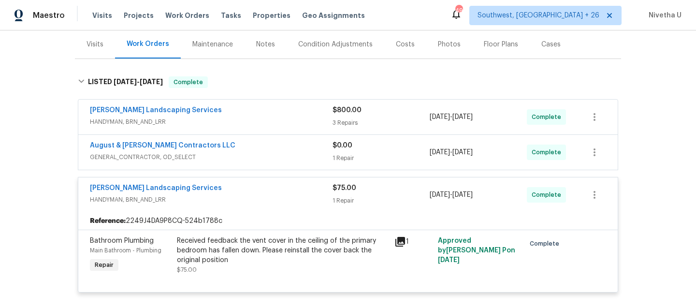
scroll to position [143, 0]
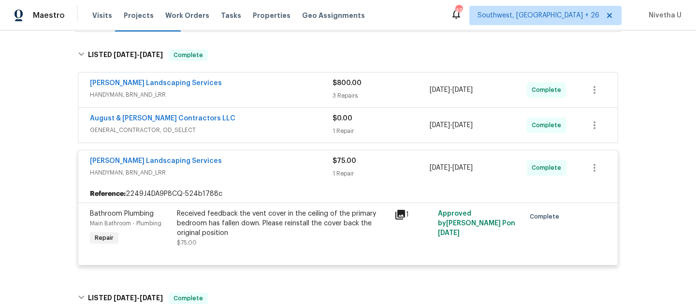
click at [274, 166] on div "Rodriguez Landscaping Services" at bounding box center [211, 162] width 243 height 12
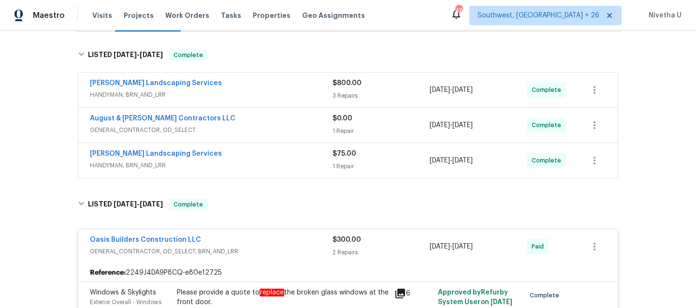
click at [268, 142] on div "August & Suttles Contractors LLC GENERAL_CONTRACTOR, OD_SELECT $0.00 1 Repair 8…" at bounding box center [347, 125] width 539 height 35
click at [265, 132] on span "GENERAL_CONTRACTOR, OD_SELECT" at bounding box center [211, 130] width 243 height 10
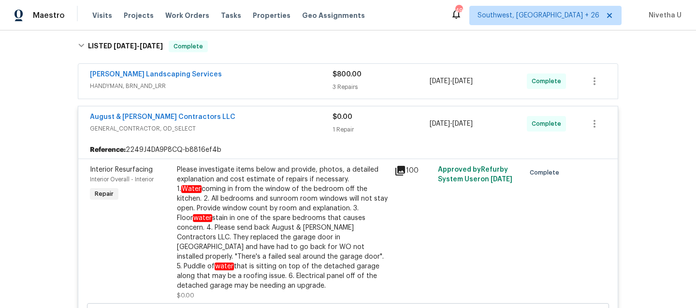
scroll to position [149, 0]
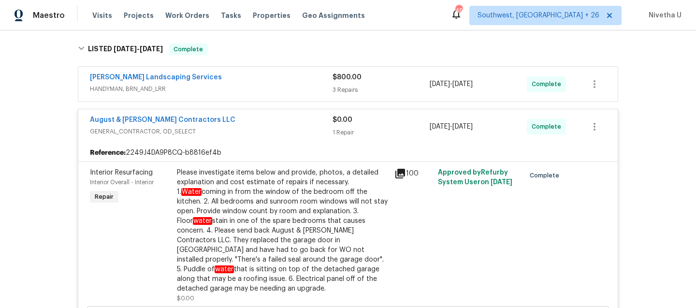
click at [253, 89] on span "HANDYMAN, BRN_AND_LRR" at bounding box center [211, 89] width 243 height 10
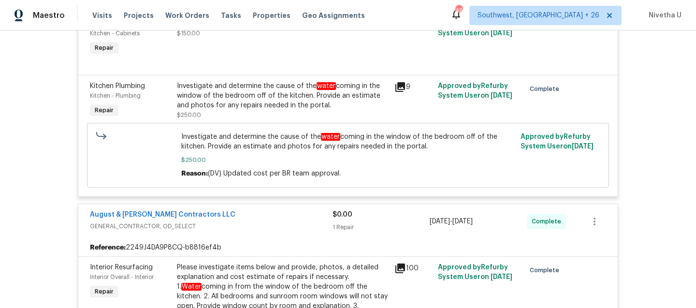
scroll to position [386, 0]
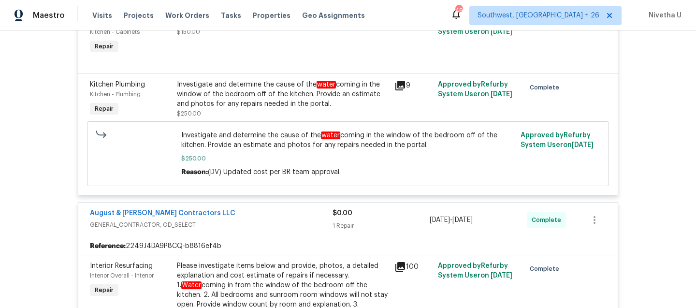
click at [245, 224] on span "GENERAL_CONTRACTOR, OD_SELECT" at bounding box center [211, 225] width 243 height 10
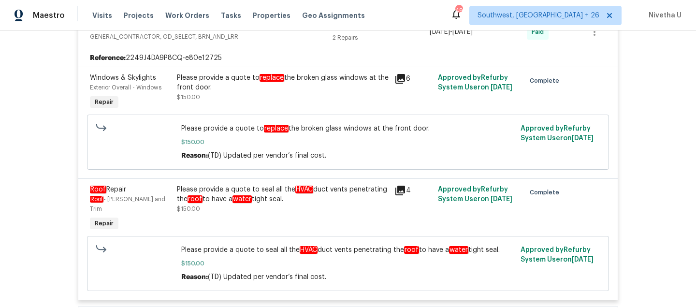
scroll to position [692, 0]
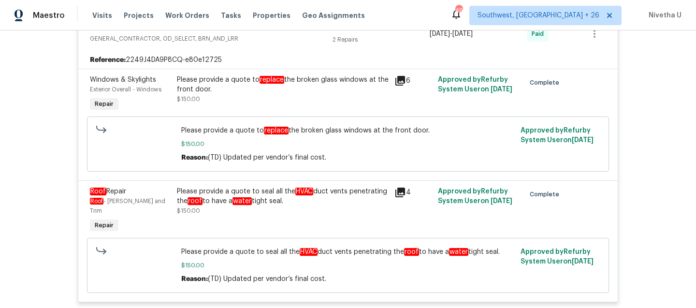
click at [341, 206] on div "Please provide a quote to seal all the HVAC duct vents penetrating the roof to …" at bounding box center [283, 195] width 212 height 19
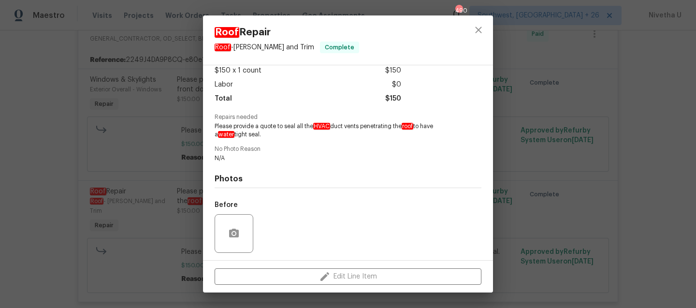
scroll to position [121, 0]
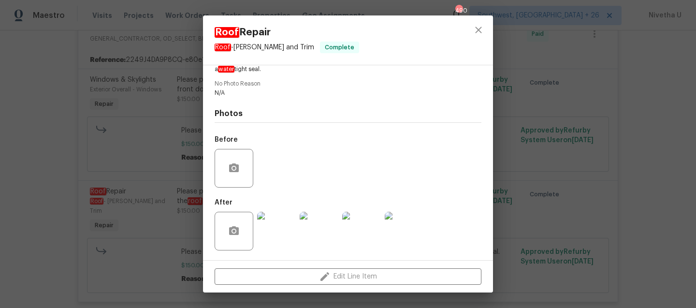
click at [279, 248] on img at bounding box center [276, 231] width 39 height 39
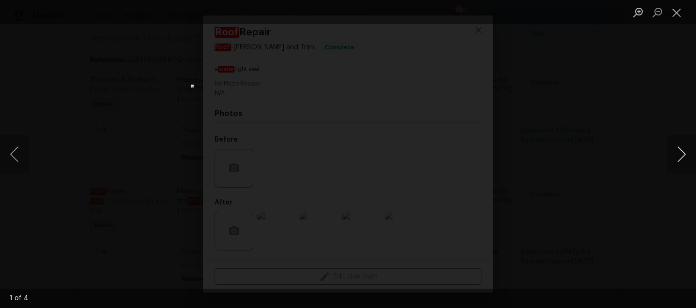
click at [677, 160] on button "Next image" at bounding box center [681, 154] width 29 height 39
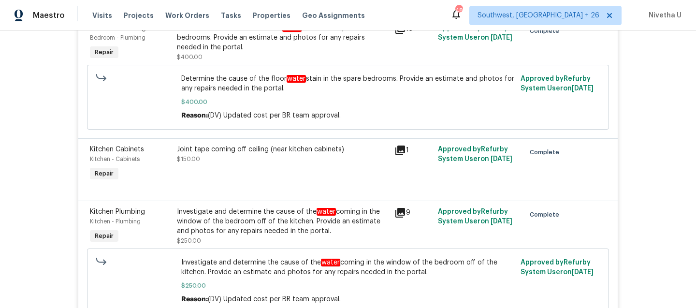
scroll to position [114, 0]
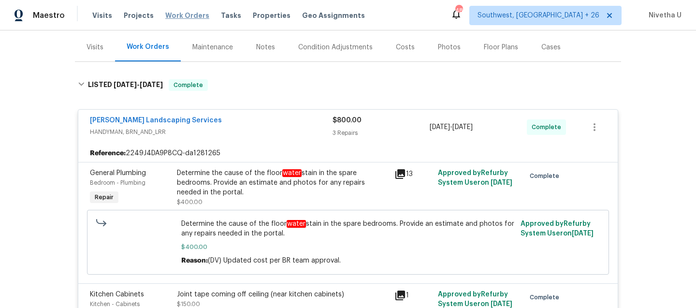
click at [175, 13] on span "Work Orders" at bounding box center [187, 16] width 44 height 10
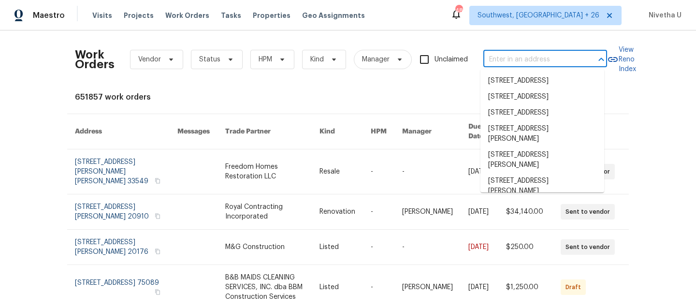
click at [540, 62] on input "text" at bounding box center [531, 59] width 97 height 15
paste input "3925 Wedgworth Rd S Fort Worth, TX 76133"
type input "3925 Wedgworth Rd S Fort Worth, TX 76133"
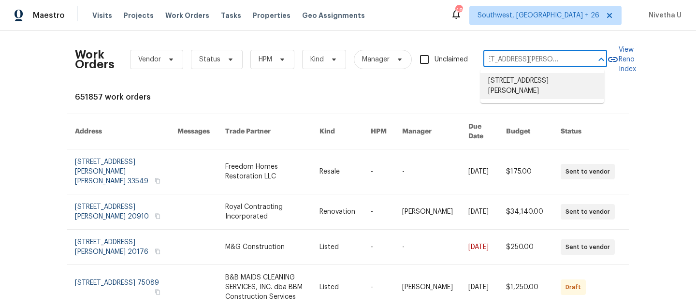
click at [532, 88] on li "3925 Wedgworth Rd S, Fort Worth, TX 76133" at bounding box center [542, 86] width 124 height 26
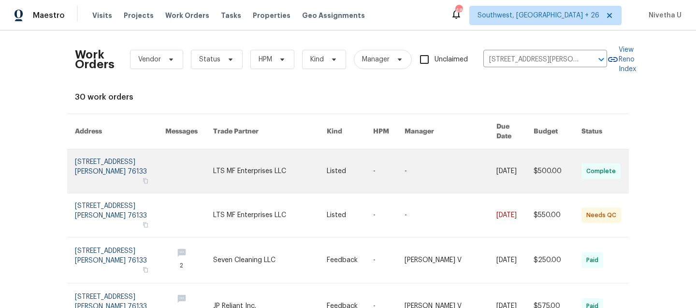
click at [94, 149] on link at bounding box center [120, 170] width 90 height 43
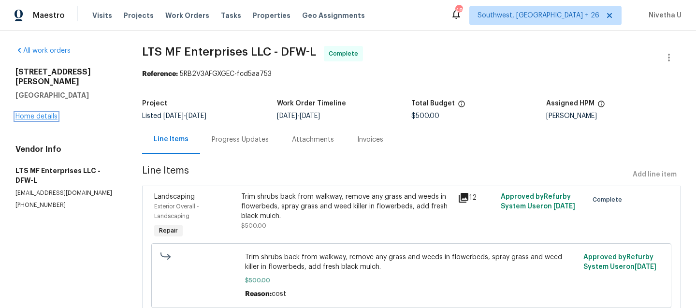
click at [38, 113] on link "Home details" at bounding box center [36, 116] width 42 height 7
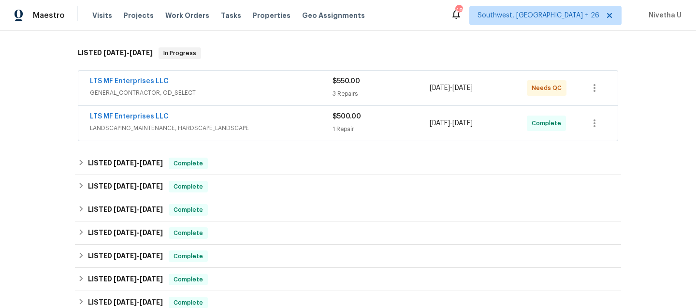
scroll to position [140, 0]
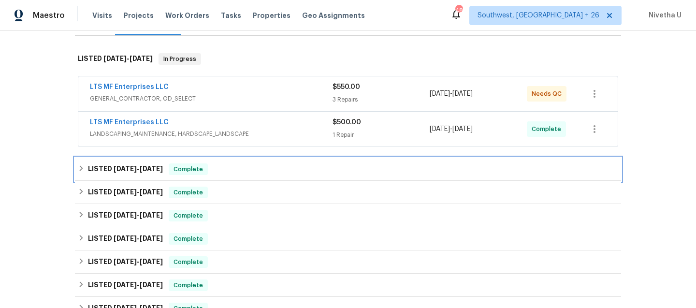
click at [223, 168] on div "LISTED 8/25/25 - 8/27/25 Complete" at bounding box center [348, 169] width 540 height 12
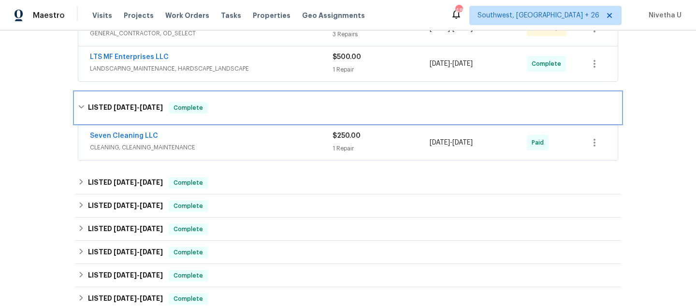
scroll to position [206, 0]
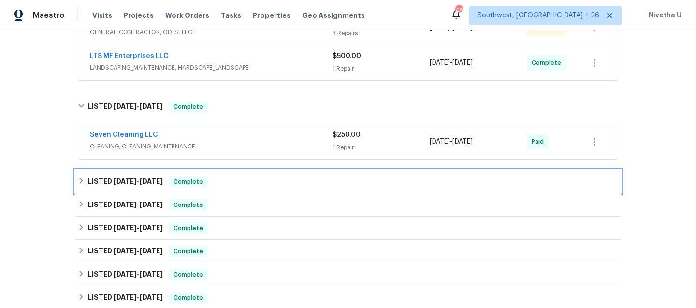
click at [223, 190] on div "LISTED 8/12/25 - 8/25/25 Complete" at bounding box center [348, 181] width 546 height 23
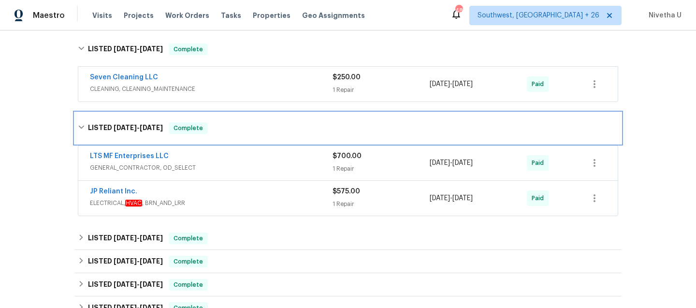
scroll to position [264, 0]
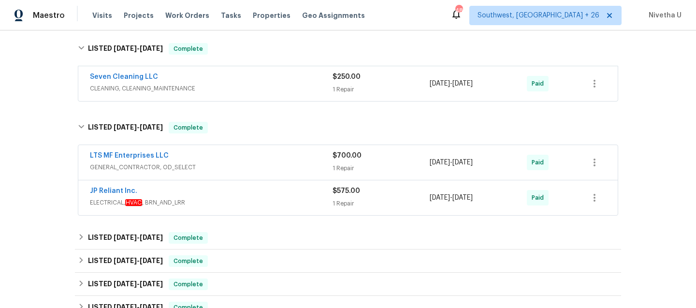
click at [230, 200] on span "ELECTRICAL, HVAC , BRN_AND_LRR" at bounding box center [211, 203] width 243 height 10
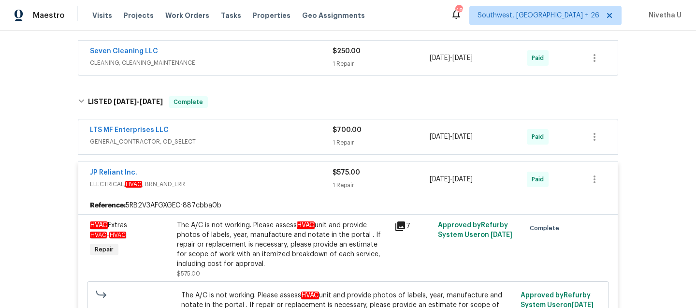
scroll to position [287, 0]
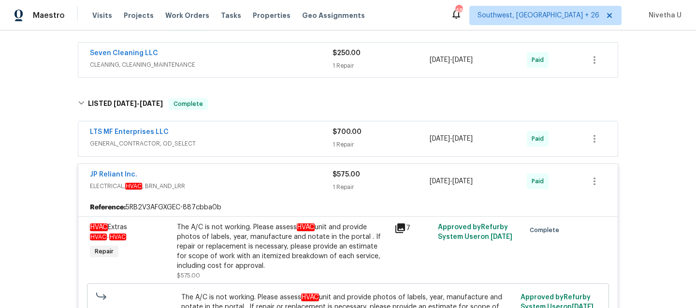
click at [224, 180] on div "JP Reliant Inc." at bounding box center [211, 176] width 243 height 12
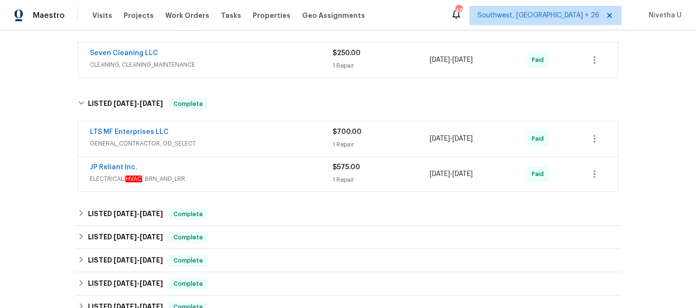
click at [222, 138] on div "LTS MF Enterprises LLC" at bounding box center [211, 133] width 243 height 12
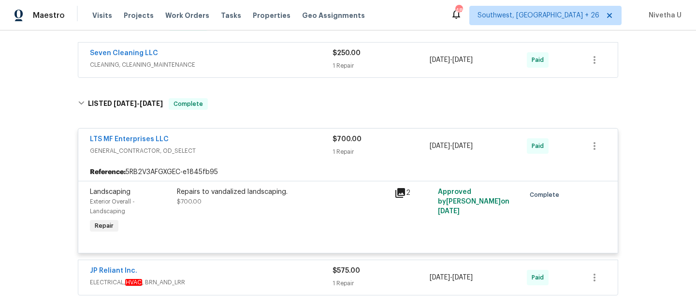
click at [256, 131] on div "LTS MF Enterprises LLC GENERAL_CONTRACTOR, OD_SELECT $700.00 1 Repair 8/12/2025…" at bounding box center [347, 146] width 539 height 35
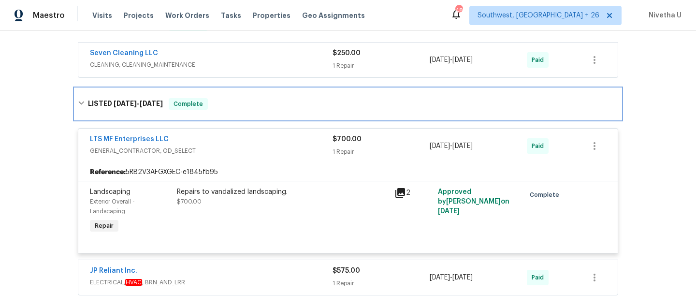
click at [249, 105] on div "LISTED 8/12/25 - 8/25/25 Complete" at bounding box center [348, 104] width 540 height 12
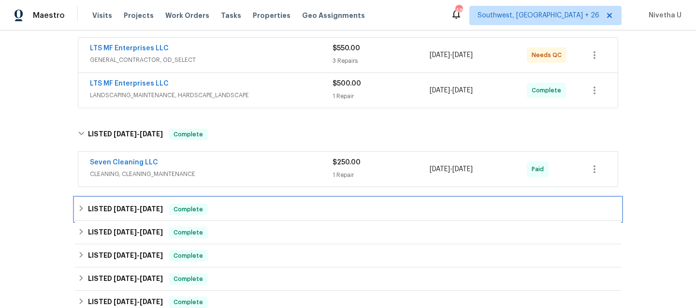
scroll to position [173, 0]
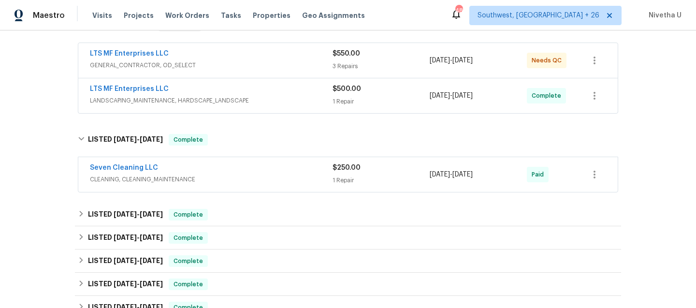
click at [227, 171] on div "Seven Cleaning LLC" at bounding box center [211, 169] width 243 height 12
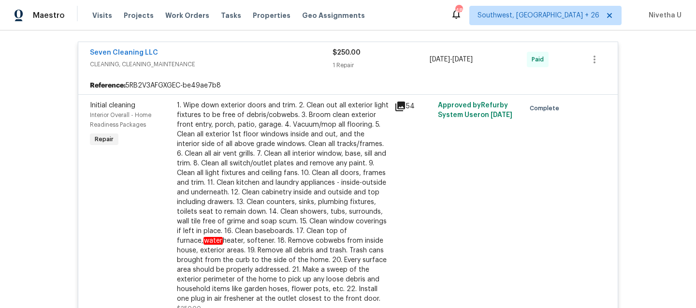
scroll to position [293, 0]
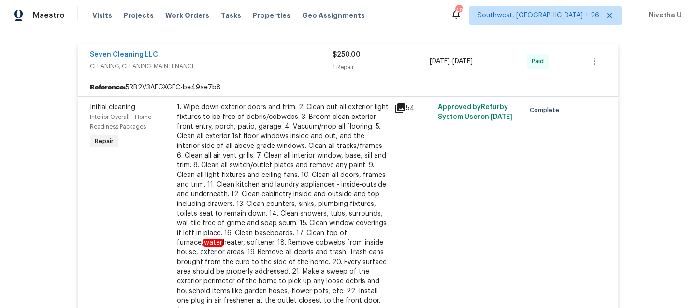
click at [207, 65] on span "CLEANING, CLEANING_MAINTENANCE" at bounding box center [211, 66] width 243 height 10
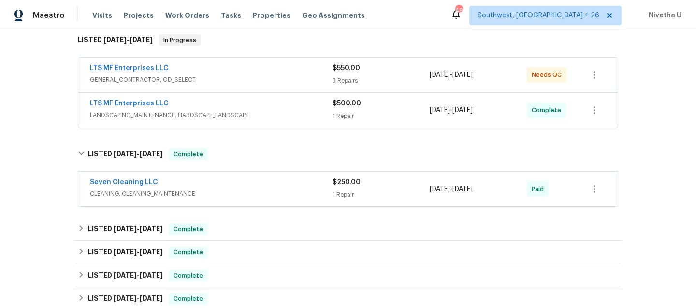
scroll to position [157, 0]
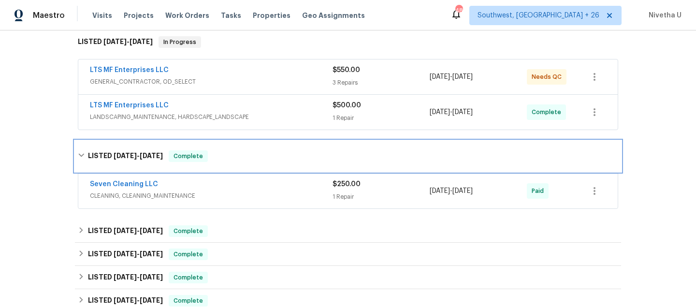
click at [240, 166] on div "LISTED 8/25/25 - 8/27/25 Complete" at bounding box center [348, 156] width 546 height 31
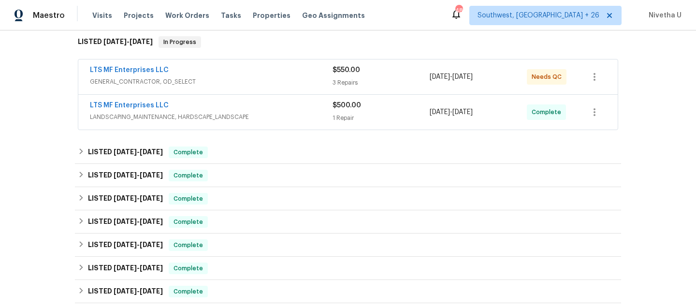
click at [258, 114] on span "LANDSCAPING_MAINTENANCE, HARDSCAPE_LANDSCAPE" at bounding box center [211, 117] width 243 height 10
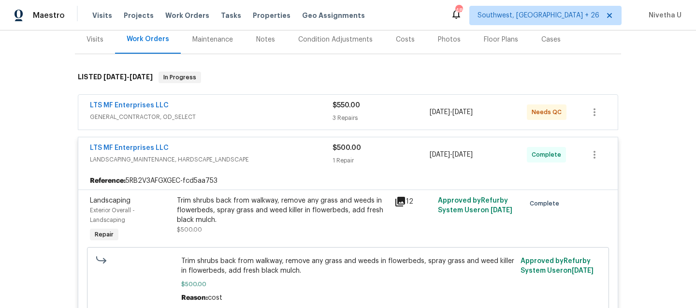
scroll to position [157, 0]
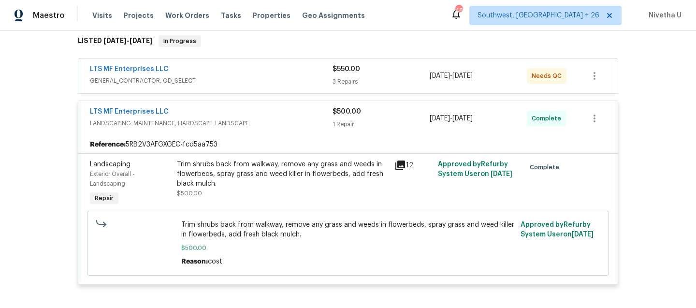
click at [277, 119] on span "LANDSCAPING_MAINTENANCE, HARDSCAPE_LANDSCAPE" at bounding box center [211, 123] width 243 height 10
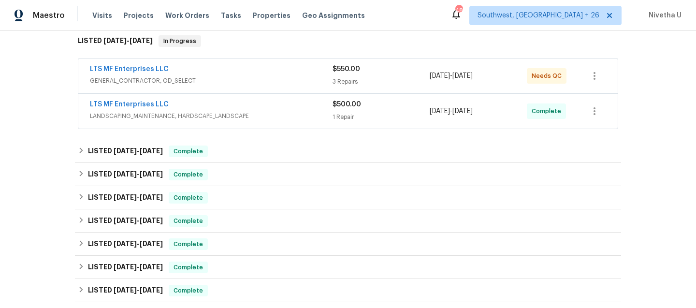
click at [275, 62] on div "LTS MF Enterprises LLC GENERAL_CONTRACTOR, OD_SELECT $550.00 3 Repairs 9/5/2025…" at bounding box center [347, 75] width 539 height 35
click at [277, 76] on span "GENERAL_CONTRACTOR, OD_SELECT" at bounding box center [211, 81] width 243 height 10
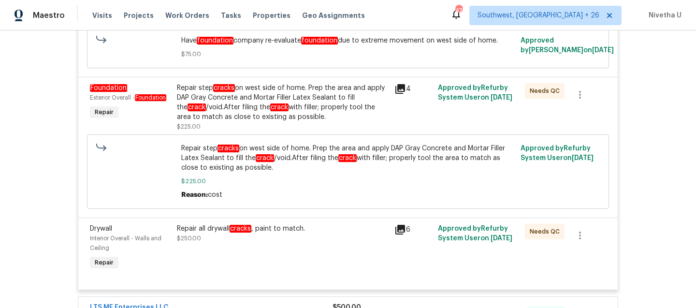
scroll to position [294, 0]
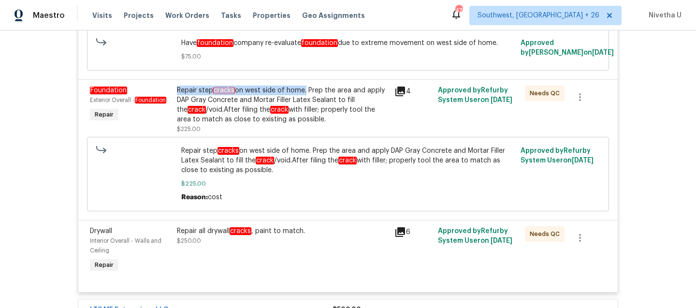
drag, startPoint x: 174, startPoint y: 91, endPoint x: 301, endPoint y: 92, distance: 127.5
click at [301, 92] on div "Repair step cracks on west side of home. Prep the area and apply DAP Gray Concr…" at bounding box center [283, 105] width 212 height 39
copy div "Repair step cracks on west side of home"
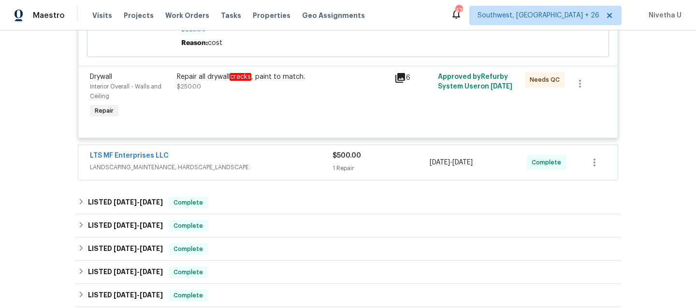
scroll to position [453, 0]
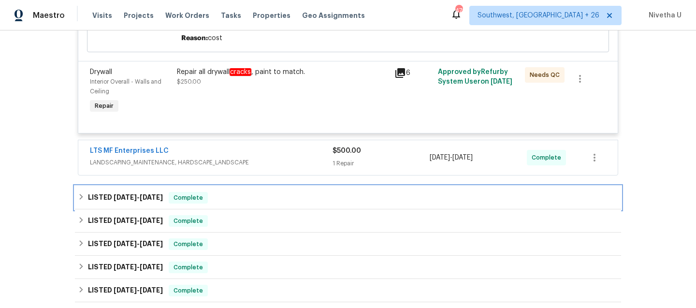
click at [254, 193] on div "LISTED 8/25/25 - 8/27/25 Complete" at bounding box center [348, 198] width 540 height 12
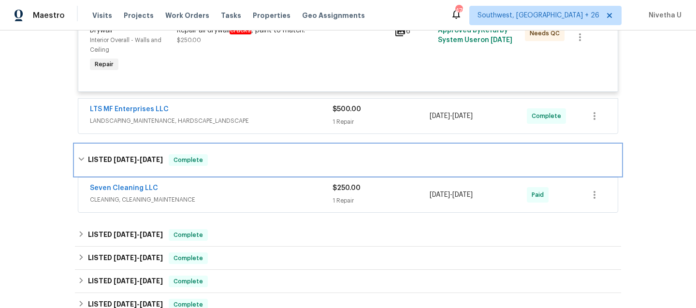
scroll to position [495, 0]
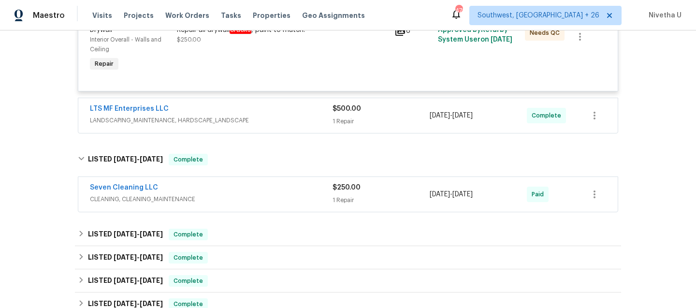
click at [254, 193] on div "Seven Cleaning LLC" at bounding box center [211, 189] width 243 height 12
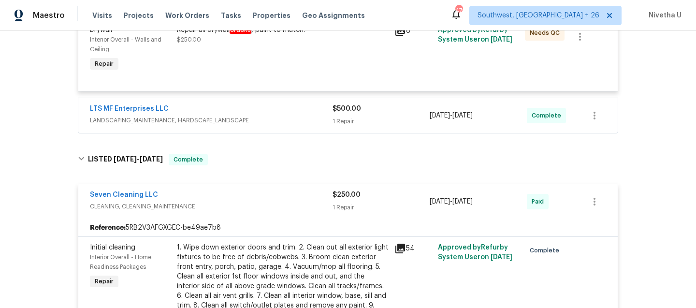
click at [254, 196] on div "Seven Cleaning LLC" at bounding box center [211, 196] width 243 height 12
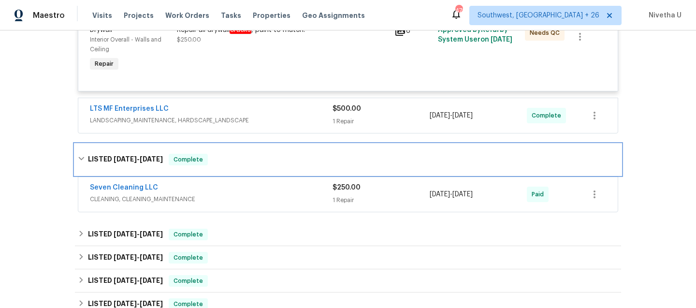
click at [252, 165] on div "LISTED 8/25/25 - 8/27/25 Complete" at bounding box center [348, 160] width 540 height 12
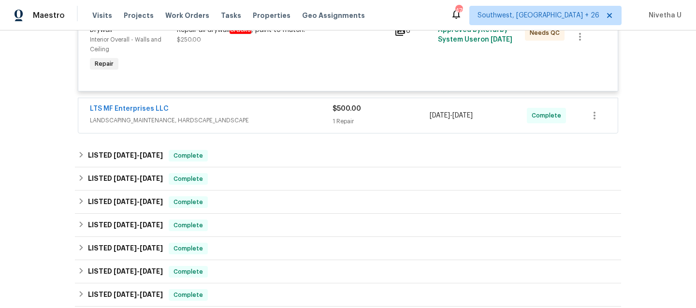
click at [259, 127] on div "LTS MF Enterprises LLC LANDSCAPING_MAINTENANCE, HARDSCAPE_LANDSCAPE" at bounding box center [211, 115] width 243 height 23
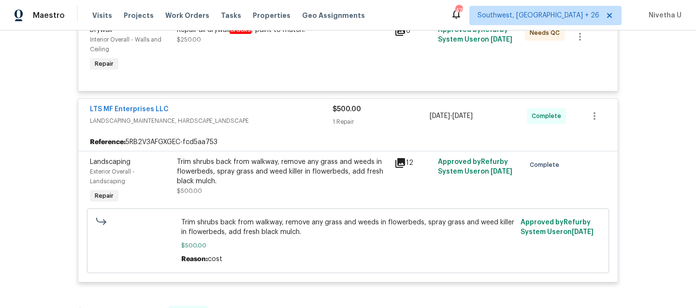
click at [259, 126] on span "LANDSCAPING_MAINTENANCE, HARDSCAPE_LANDSCAPE" at bounding box center [211, 121] width 243 height 10
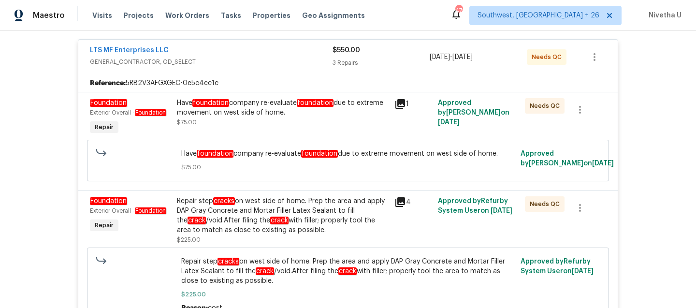
scroll to position [182, 0]
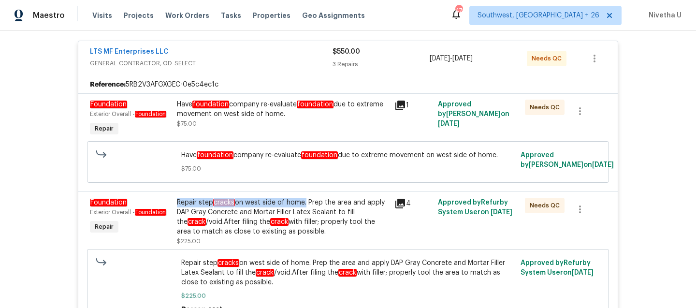
drag, startPoint x: 172, startPoint y: 200, endPoint x: 300, endPoint y: 203, distance: 128.5
click at [300, 203] on div "Repair step cracks on west side of home. Prep the area and apply DAP Gray Concr…" at bounding box center [282, 222] width 217 height 54
copy div "Repair step cracks on west side of home"
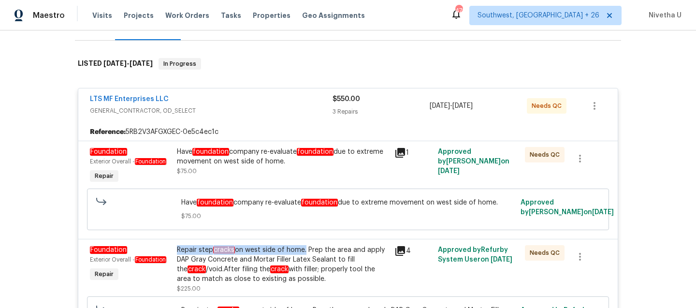
scroll to position [169, 0]
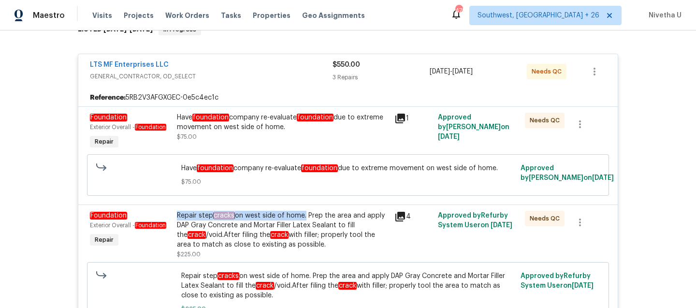
copy div "Repair step cracks on west side of home"
click at [312, 135] on div "Have foundation company re-evaluate foundation due to extreme movement on west …" at bounding box center [283, 127] width 212 height 29
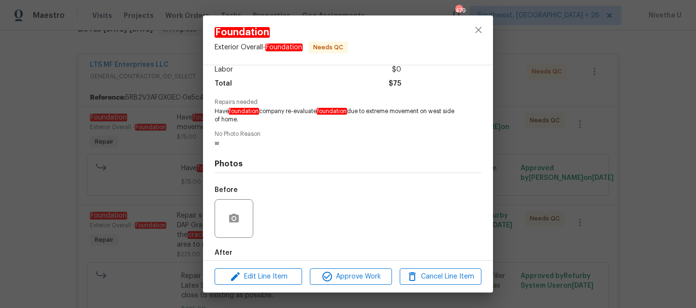
scroll to position [121, 0]
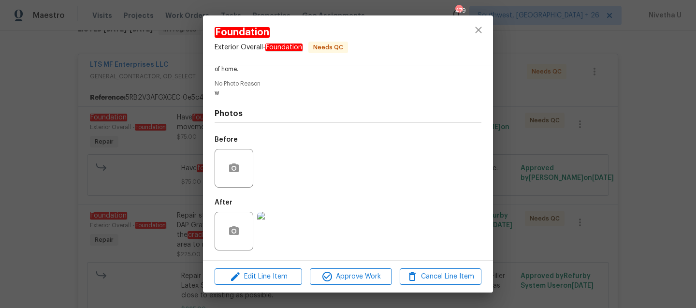
click at [278, 229] on img at bounding box center [276, 231] width 39 height 39
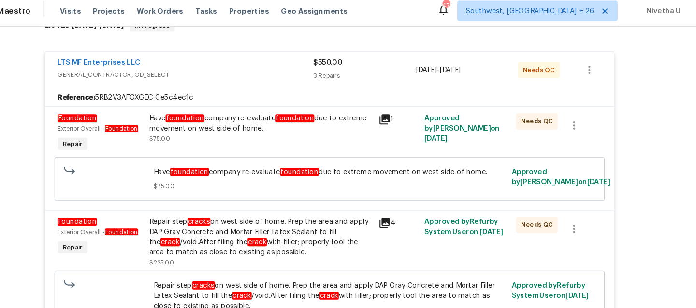
scroll to position [184, 0]
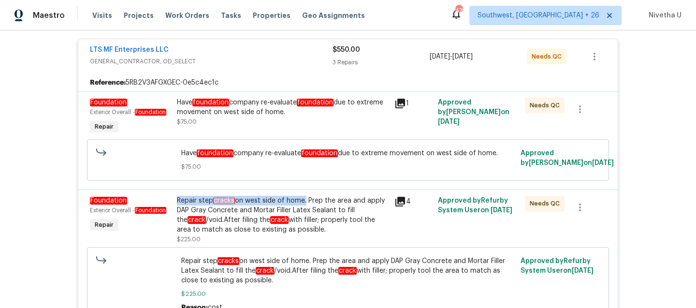
drag, startPoint x: 171, startPoint y: 200, endPoint x: 302, endPoint y: 201, distance: 131.9
click at [302, 201] on div "Repair step cracks on west side of home. Prep the area and apply DAP Gray Concr…" at bounding box center [282, 220] width 217 height 54
copy div "Repair step cracks on west side of home"
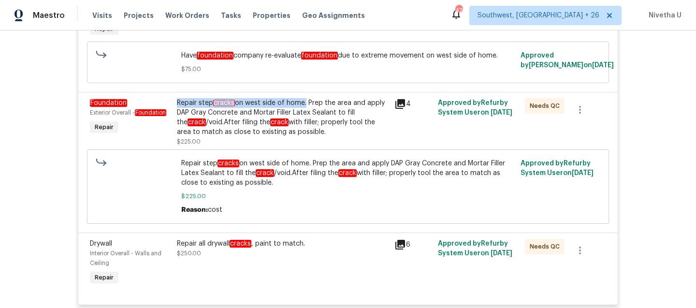
scroll to position [285, 0]
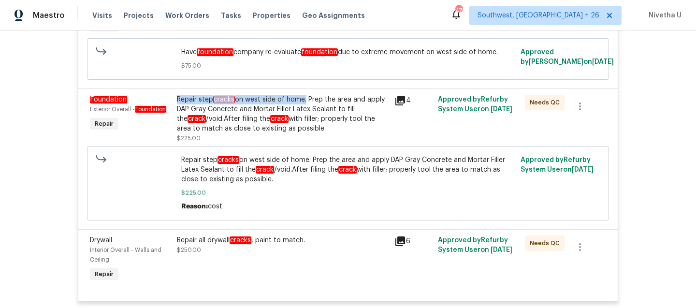
drag, startPoint x: 169, startPoint y: 241, endPoint x: 229, endPoint y: 241, distance: 59.4
click at [229, 241] on div "Drywall Interior Overall - Walls and Ceiling Repair Repair all drywall cracks ,…" at bounding box center [348, 259] width 522 height 54
click at [5, 227] on div "Back to all projects 3925 Wedgworth Rd S, Fort Worth, TX 76133 4 Beds | 3 Baths…" at bounding box center [348, 168] width 696 height 277
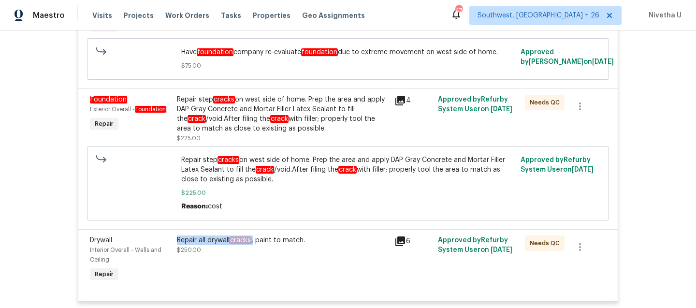
drag, startPoint x: 170, startPoint y: 240, endPoint x: 252, endPoint y: 240, distance: 82.1
click at [252, 240] on div "Repair all drywall cracks , paint to match. $250.00" at bounding box center [282, 259] width 217 height 54
copy div "Repair all drywall cracks ,"
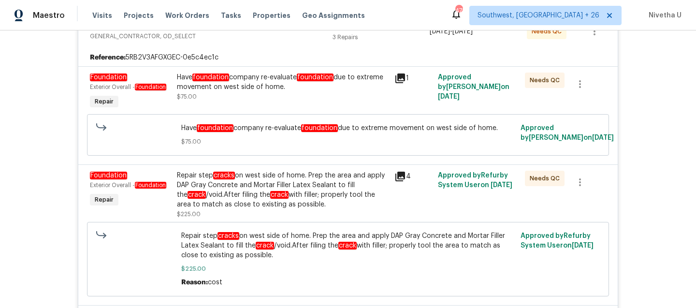
scroll to position [206, 0]
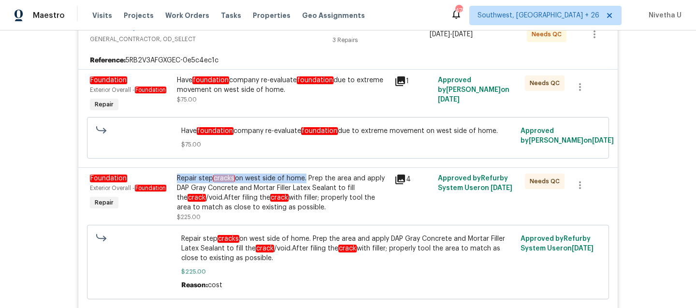
drag, startPoint x: 173, startPoint y: 178, endPoint x: 300, endPoint y: 179, distance: 127.1
click at [300, 179] on div "Repair step cracks on west side of home. Prep the area and apply DAP Gray Concr…" at bounding box center [283, 192] width 212 height 39
copy div "Repair step cracks on west side of home"
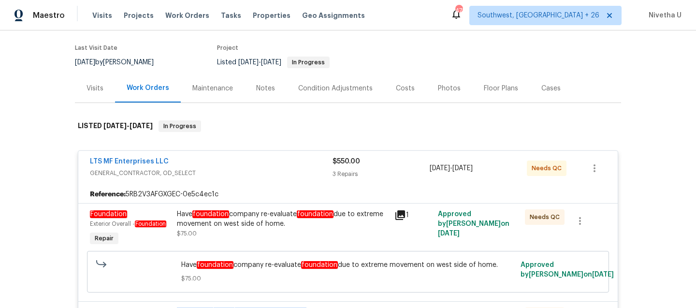
scroll to position [73, 0]
click at [252, 157] on div "LTS MF Enterprises LLC" at bounding box center [211, 162] width 243 height 12
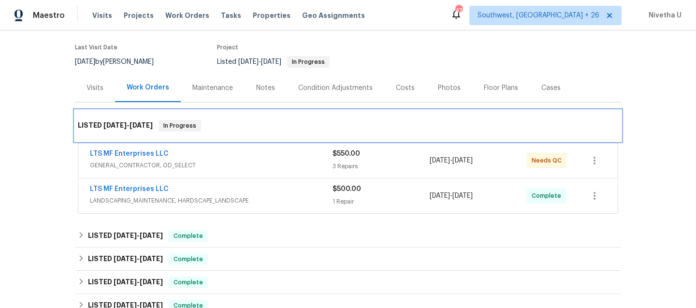
click at [243, 127] on div "LISTED 9/5/25 - 9/12/25 In Progress" at bounding box center [348, 126] width 540 height 12
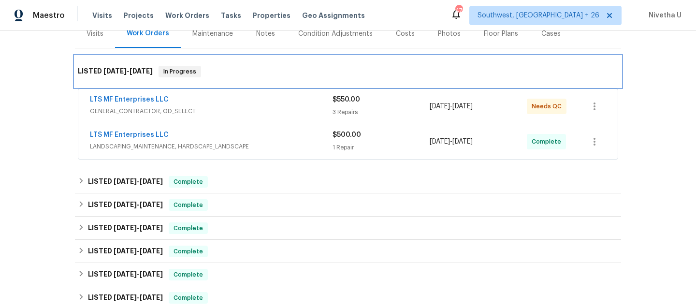
scroll to position [128, 0]
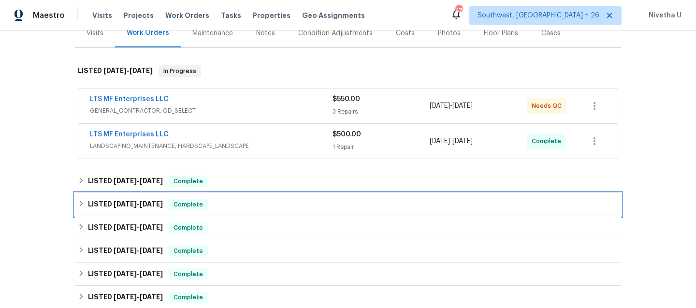
click at [235, 203] on div "LISTED 8/12/25 - 8/25/25 Complete" at bounding box center [348, 205] width 540 height 12
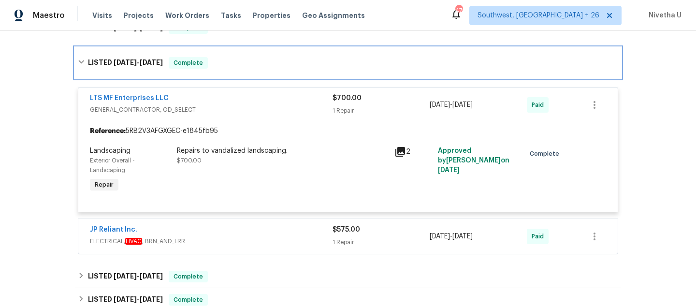
scroll to position [323, 0]
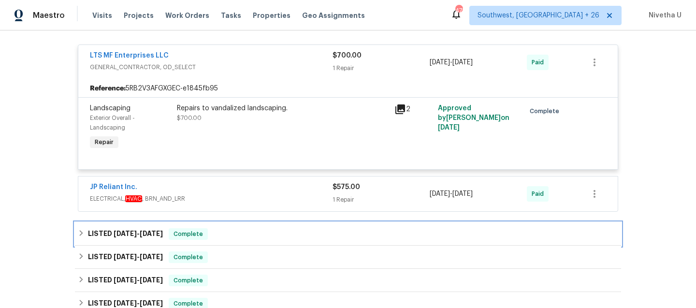
drag, startPoint x: 229, startPoint y: 235, endPoint x: 63, endPoint y: 233, distance: 165.2
click at [63, 234] on div "Back to all projects 3925 Wedgworth Rd S, Fort Worth, TX 76133 4 Beds | 3 Baths…" at bounding box center [348, 168] width 696 height 277
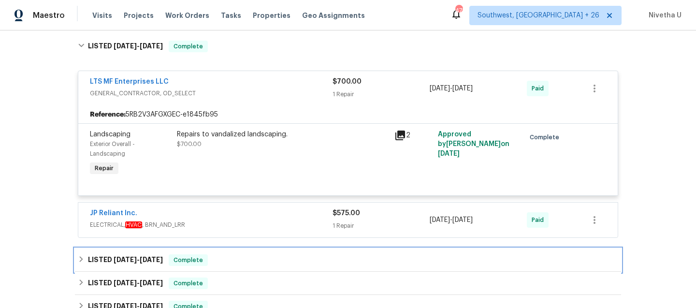
scroll to position [291, 0]
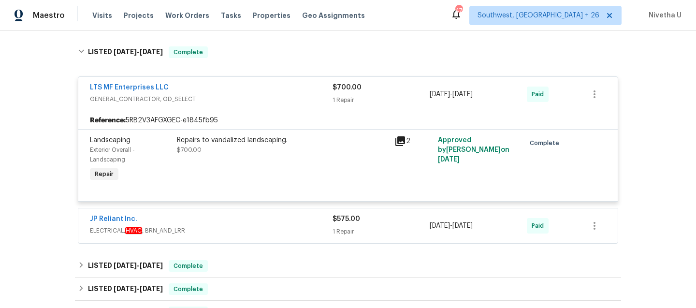
click at [220, 241] on div "JP Reliant Inc. ELECTRICAL, HVAC , BRN_AND_LRR $575.00 1 Repair 8/18/2025 - 8/2…" at bounding box center [347, 225] width 539 height 35
click at [220, 234] on span "ELECTRICAL, HVAC , BRN_AND_LRR" at bounding box center [211, 231] width 243 height 10
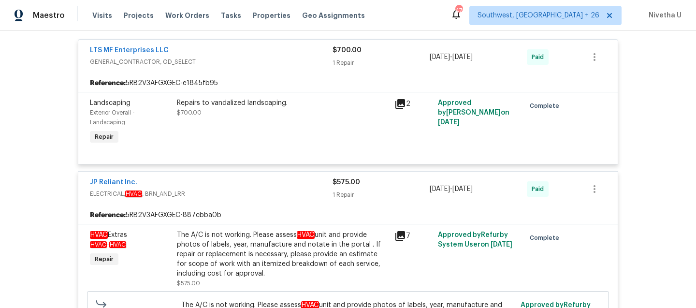
scroll to position [330, 0]
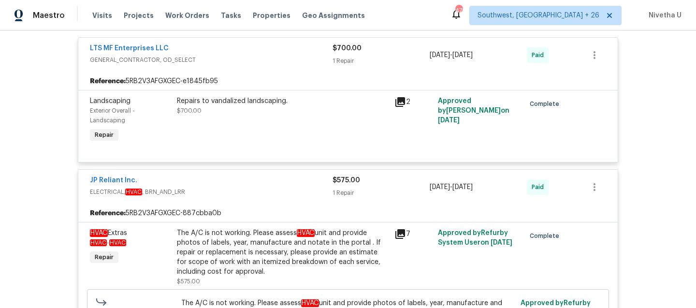
click at [238, 193] on span "ELECTRICAL, HVAC , BRN_AND_LRR" at bounding box center [211, 192] width 243 height 10
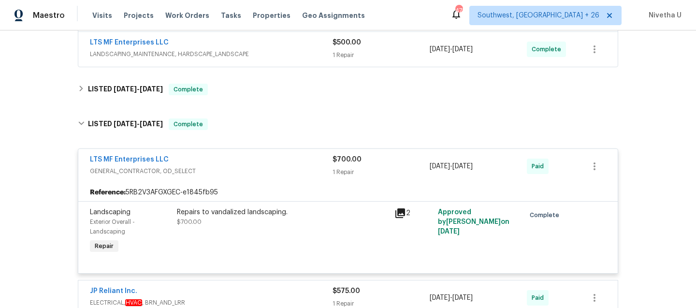
scroll to position [212, 0]
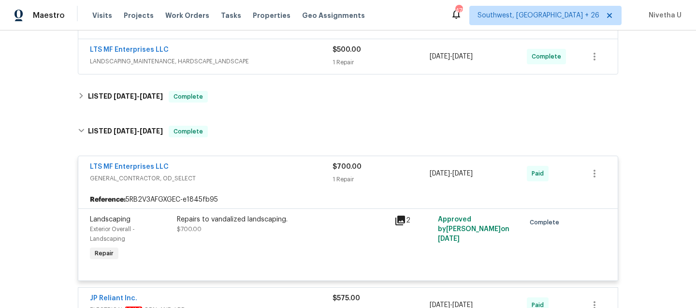
click at [235, 169] on div "LTS MF Enterprises LLC" at bounding box center [211, 168] width 243 height 12
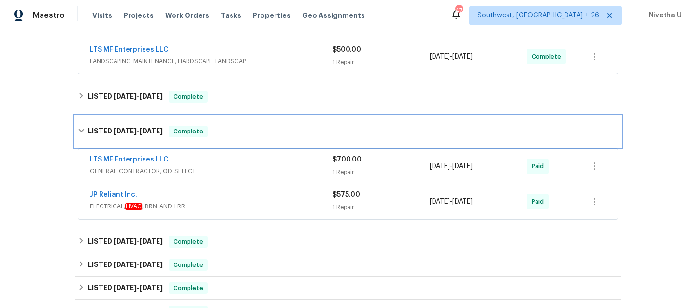
click at [232, 139] on div "LISTED 8/12/25 - 8/25/25 Complete" at bounding box center [348, 131] width 546 height 31
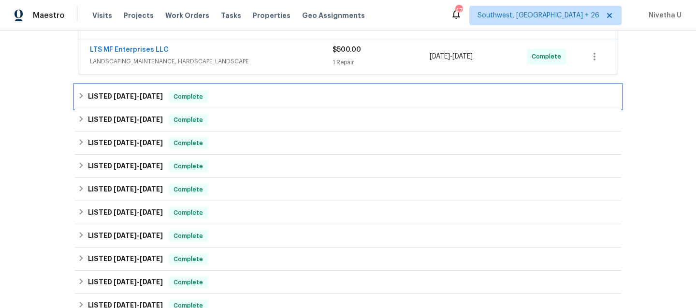
click at [230, 95] on div "LISTED 8/25/25 - 8/27/25 Complete" at bounding box center [348, 97] width 540 height 12
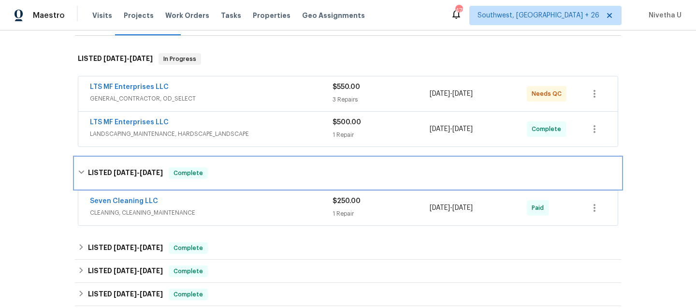
scroll to position [140, 0]
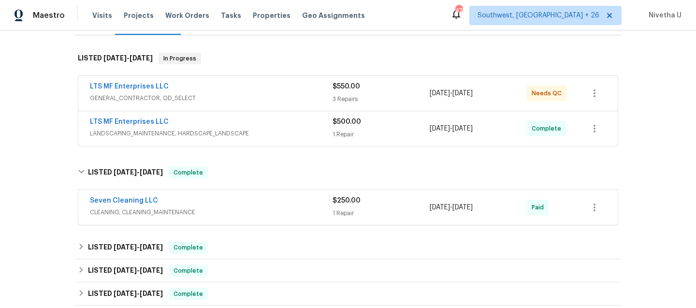
click at [251, 205] on div "Seven Cleaning LLC" at bounding box center [211, 202] width 243 height 12
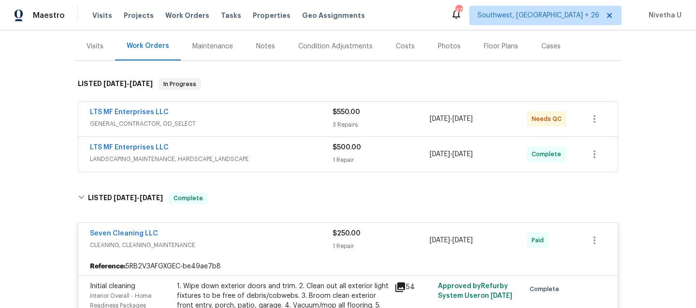
scroll to position [114, 0]
click at [249, 239] on div "Seven Cleaning LLC" at bounding box center [211, 235] width 243 height 12
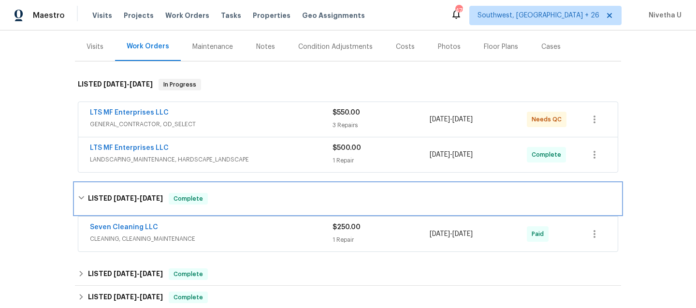
click at [248, 189] on div "LISTED 8/25/25 - 8/27/25 Complete" at bounding box center [348, 198] width 546 height 31
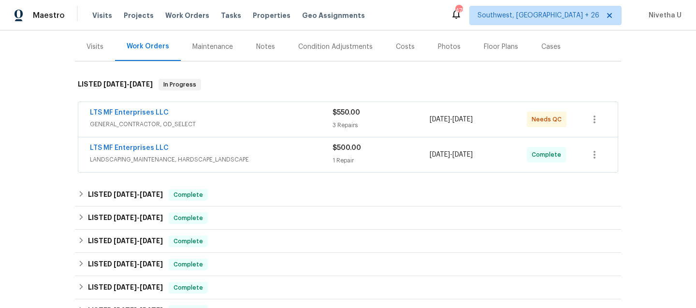
click at [258, 148] on div "LTS MF Enterprises LLC" at bounding box center [211, 149] width 243 height 12
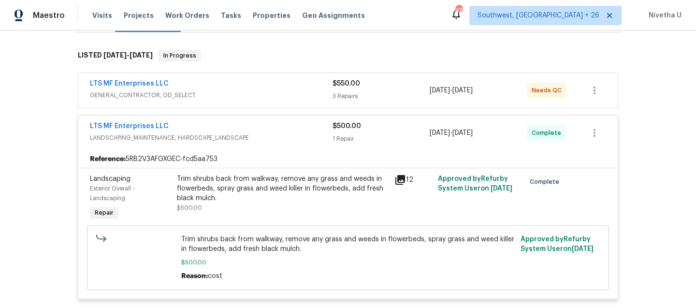
scroll to position [143, 0]
click at [268, 137] on span "LANDSCAPING_MAINTENANCE, HARDSCAPE_LANDSCAPE" at bounding box center [211, 138] width 243 height 10
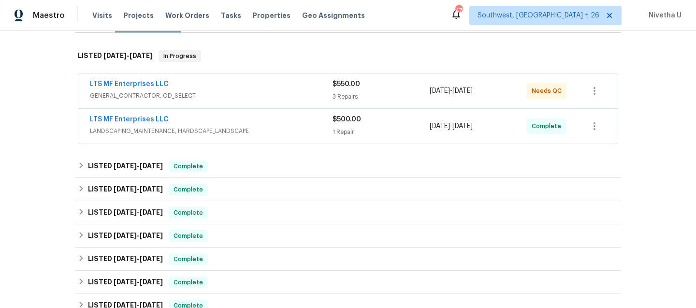
click at [268, 105] on div "LTS MF Enterprises LLC GENERAL_CONTRACTOR, OD_SELECT $550.00 3 Repairs 9/5/2025…" at bounding box center [347, 90] width 539 height 35
click at [263, 89] on div "LTS MF Enterprises LLC" at bounding box center [211, 85] width 243 height 12
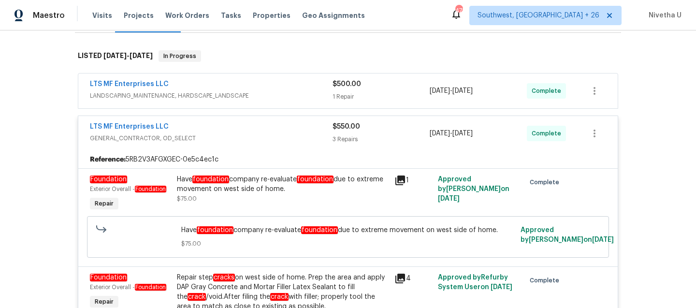
click at [265, 97] on span "LANDSCAPING_MAINTENANCE, HARDSCAPE_LANDSCAPE" at bounding box center [211, 96] width 243 height 10
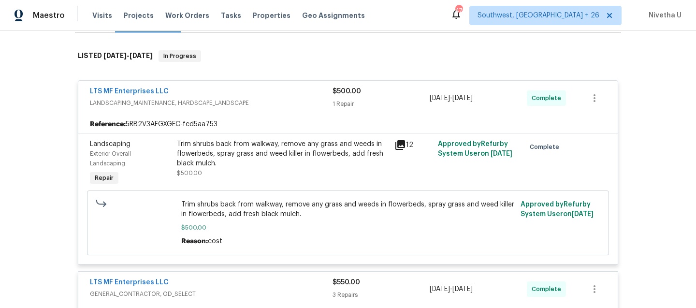
click at [252, 98] on span "LANDSCAPING_MAINTENANCE, HARDSCAPE_LANDSCAPE" at bounding box center [211, 103] width 243 height 10
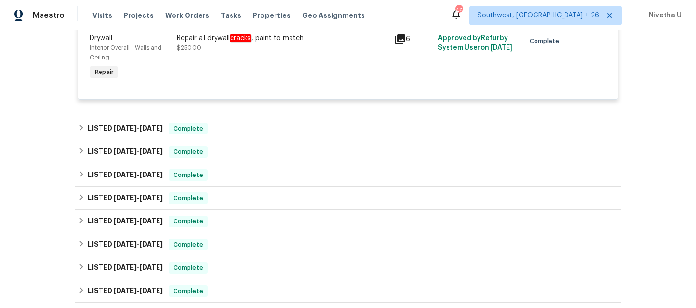
scroll to position [521, 0]
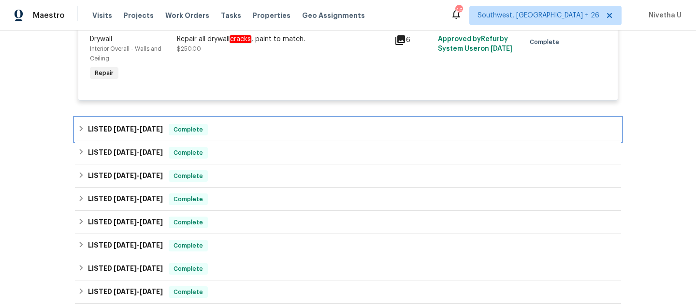
click at [221, 132] on div "LISTED 8/25/25 - 8/27/25 Complete" at bounding box center [348, 130] width 540 height 12
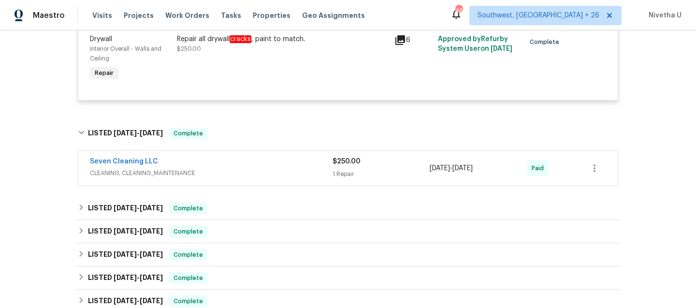
click at [236, 175] on span "CLEANING, CLEANING_MAINTENANCE" at bounding box center [211, 173] width 243 height 10
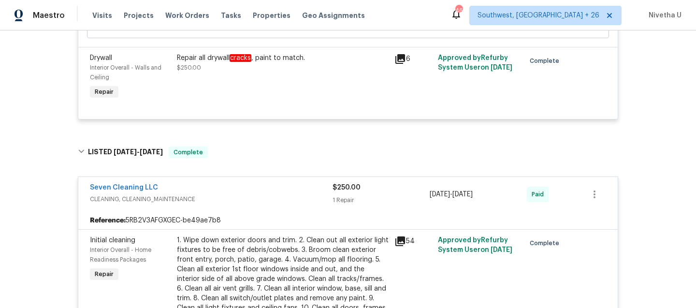
scroll to position [504, 0]
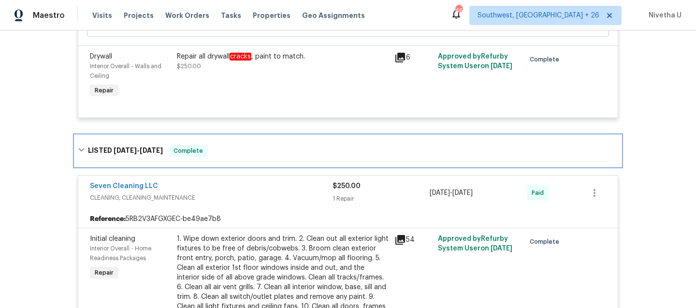
click at [228, 153] on div "LISTED 8/25/25 - 8/27/25 Complete" at bounding box center [348, 151] width 540 height 12
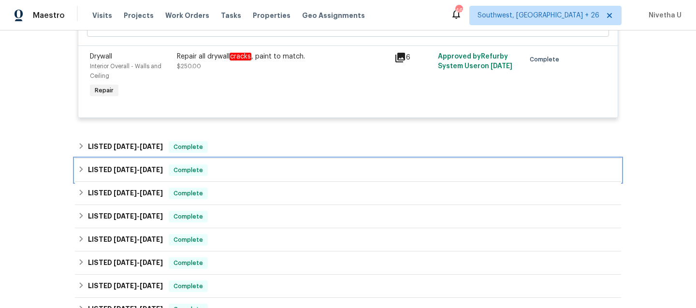
click at [224, 171] on div "LISTED 8/12/25 - 8/25/25 Complete" at bounding box center [348, 170] width 540 height 12
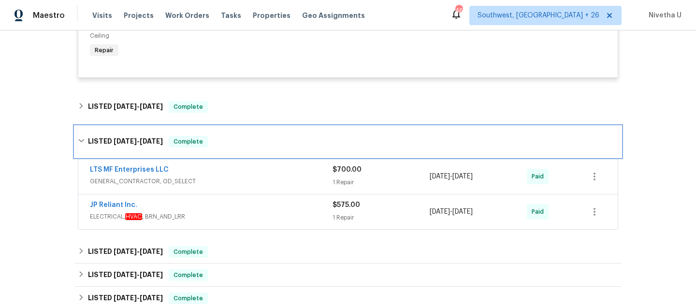
scroll to position [543, 0]
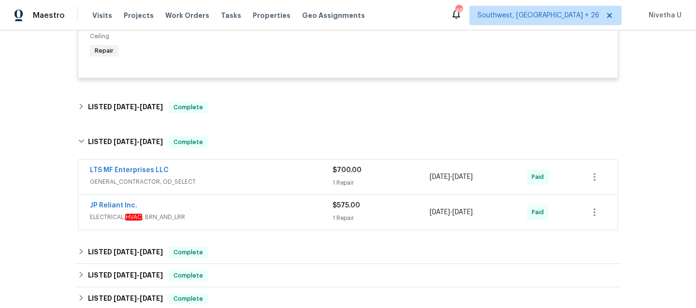
click at [243, 221] on span "ELECTRICAL, HVAC , BRN_AND_LRR" at bounding box center [211, 217] width 243 height 10
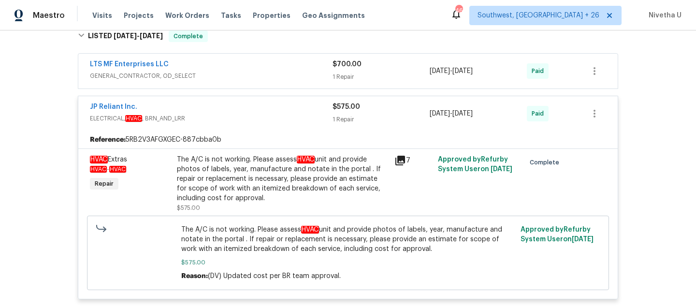
scroll to position [647, 0]
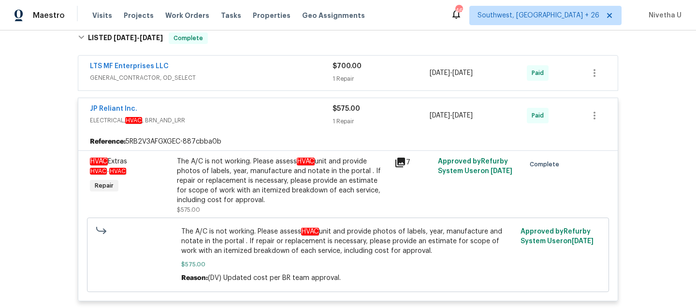
click at [236, 120] on span "ELECTRICAL, HVAC , BRN_AND_LRR" at bounding box center [211, 120] width 243 height 10
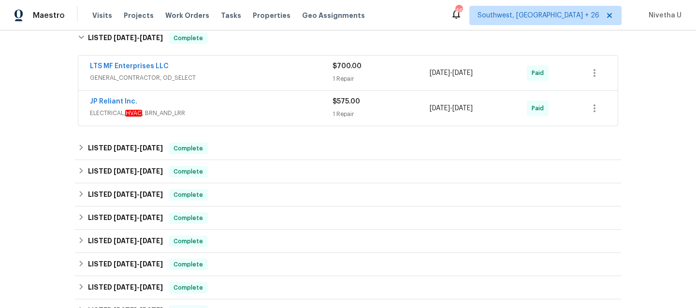
click at [230, 70] on div "LTS MF Enterprises LLC" at bounding box center [211, 67] width 243 height 12
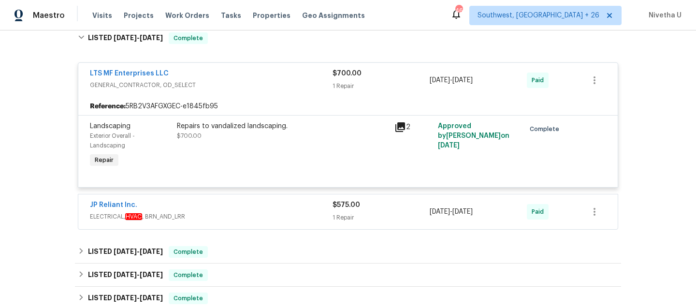
click at [230, 72] on div "LTS MF Enterprises LLC" at bounding box center [211, 75] width 243 height 12
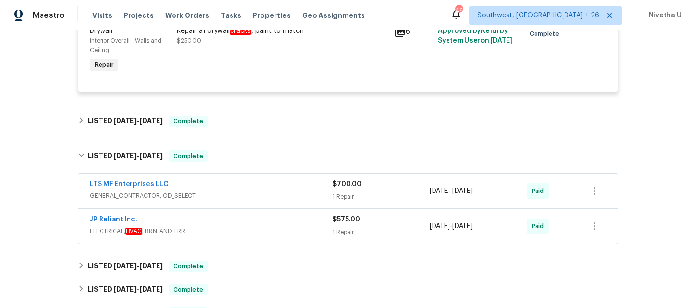
scroll to position [527, 0]
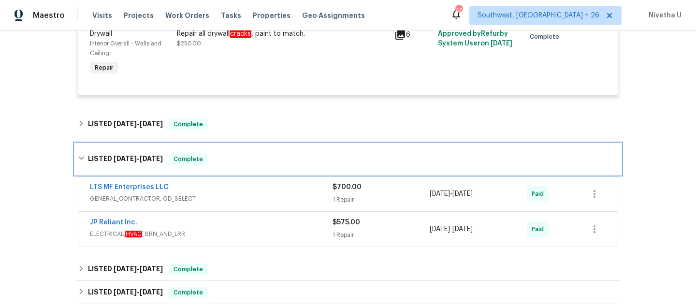
click at [217, 165] on div "LISTED 8/12/25 - 8/25/25 Complete" at bounding box center [348, 159] width 540 height 12
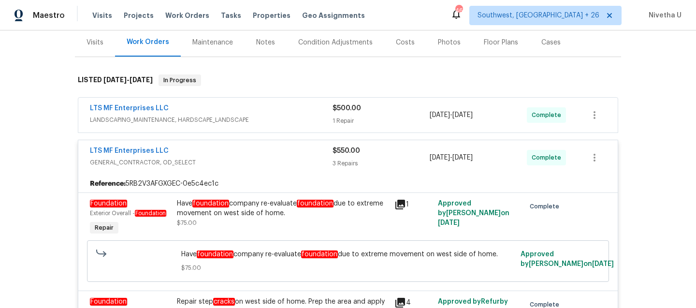
scroll to position [111, 0]
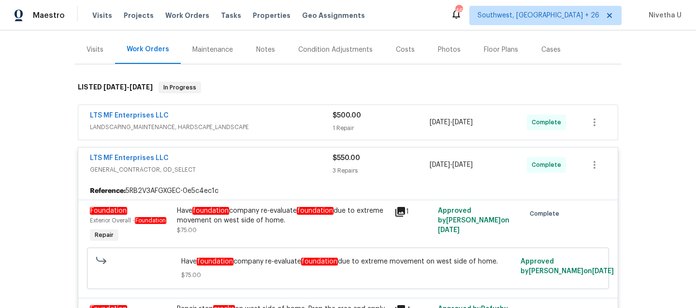
click at [220, 170] on span "GENERAL_CONTRACTOR, OD_SELECT" at bounding box center [211, 170] width 243 height 10
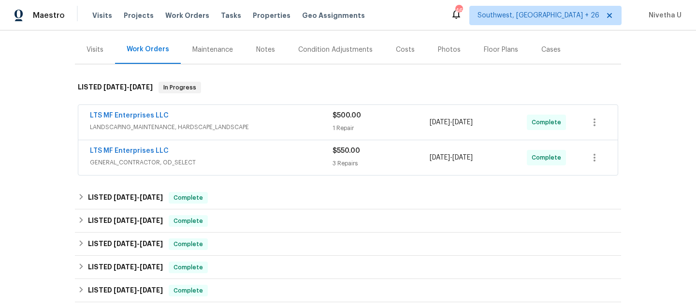
click at [261, 127] on span "LANDSCAPING_MAINTENANCE, HARDSCAPE_LANDSCAPE" at bounding box center [211, 127] width 243 height 10
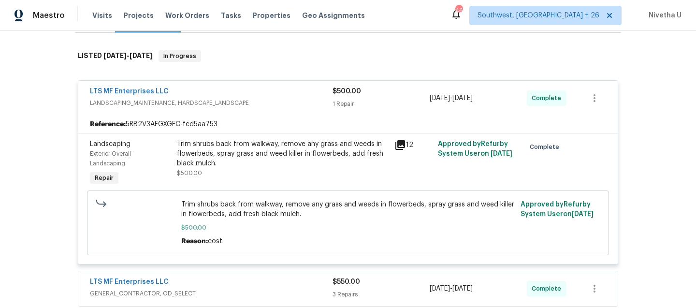
scroll to position [130, 0]
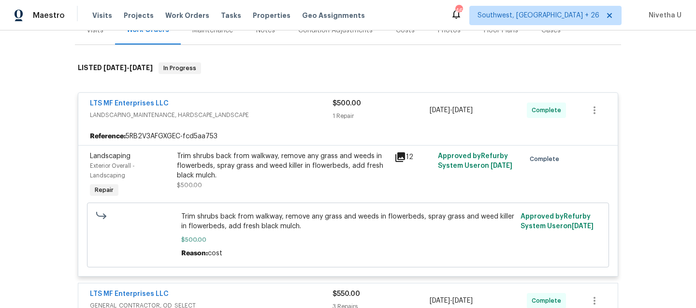
click at [259, 111] on span "LANDSCAPING_MAINTENANCE, HARDSCAPE_LANDSCAPE" at bounding box center [211, 115] width 243 height 10
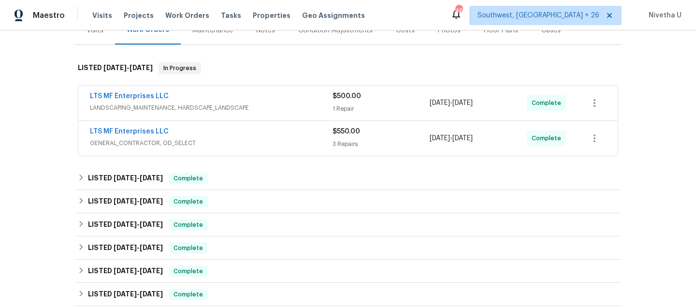
click at [259, 139] on span "GENERAL_CONTRACTOR, OD_SELECT" at bounding box center [211, 143] width 243 height 10
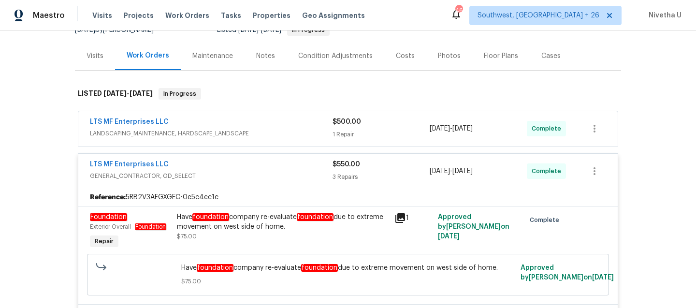
scroll to position [104, 0]
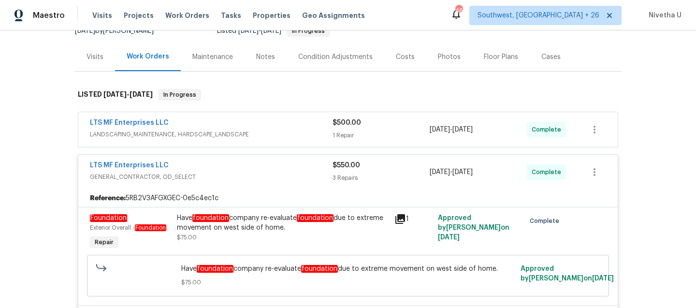
click at [261, 174] on span "GENERAL_CONTRACTOR, OD_SELECT" at bounding box center [211, 177] width 243 height 10
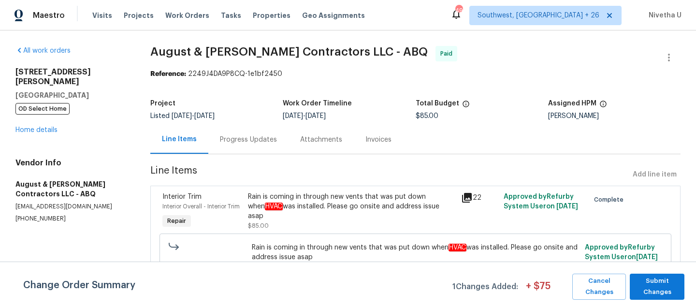
click at [246, 135] on div "Progress Updates" at bounding box center [248, 140] width 57 height 10
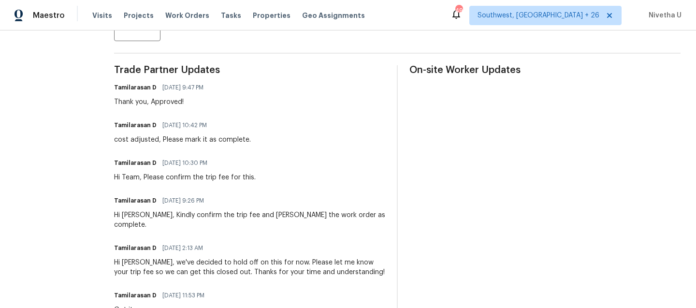
scroll to position [261, 0]
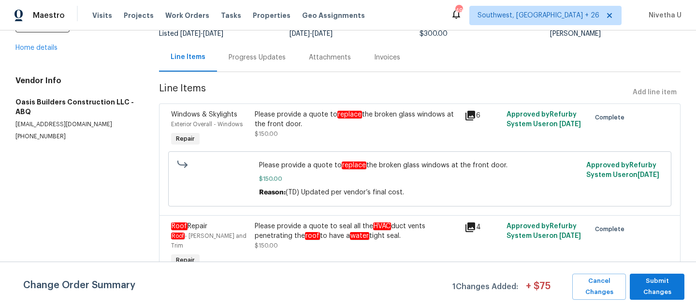
click at [257, 84] on span "Line Items" at bounding box center [394, 93] width 470 height 18
click at [257, 67] on div "Progress Updates" at bounding box center [257, 57] width 80 height 29
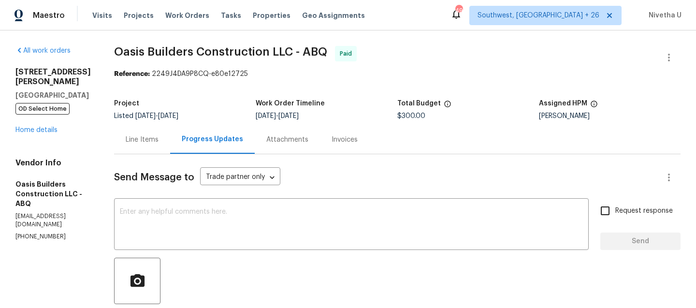
click at [145, 139] on div "Line Items" at bounding box center [142, 140] width 33 height 10
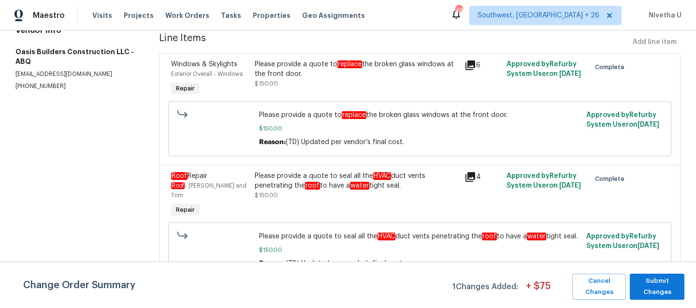
scroll to position [146, 0]
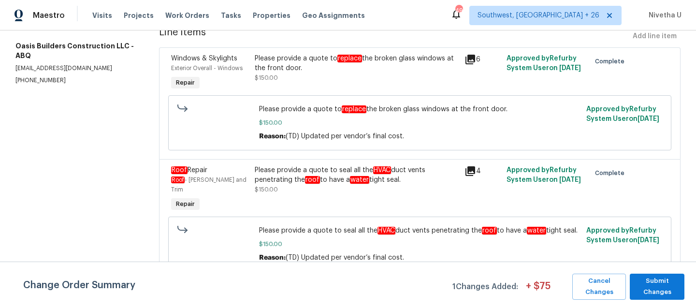
click at [339, 179] on div "Please provide a quote to seal all the HVAC duct vents penetrating the roof to …" at bounding box center [357, 179] width 204 height 29
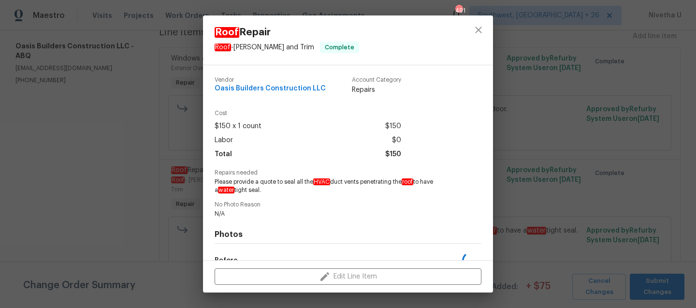
scroll to position [121, 0]
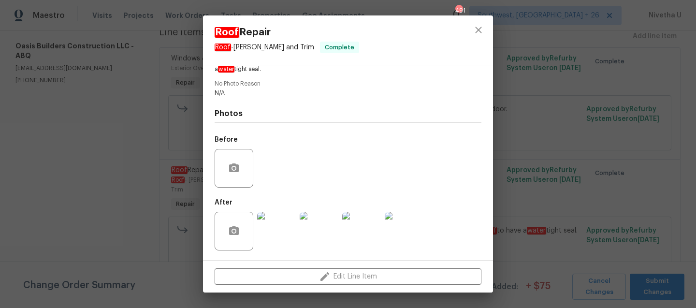
click at [277, 229] on img at bounding box center [276, 231] width 39 height 39
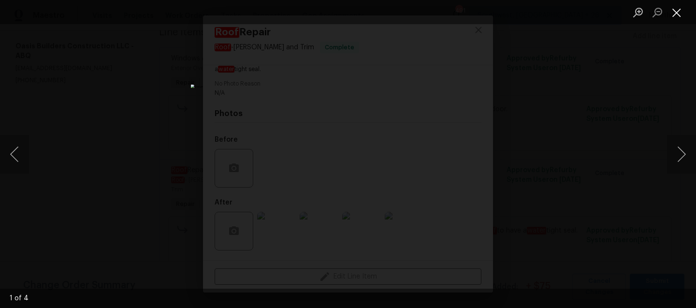
click at [677, 14] on button "Close lightbox" at bounding box center [676, 12] width 19 height 17
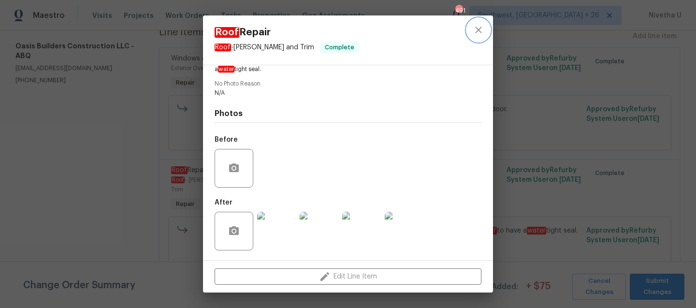
click at [479, 32] on icon "close" at bounding box center [478, 30] width 12 height 12
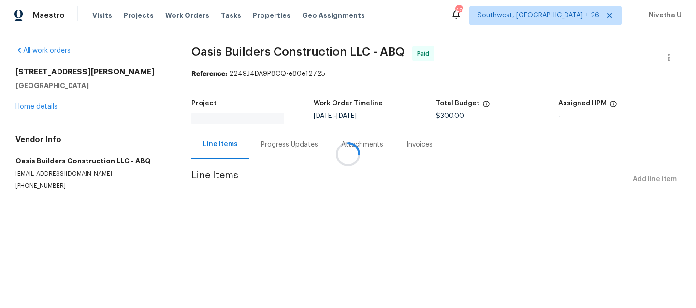
click at [277, 141] on div at bounding box center [348, 154] width 696 height 308
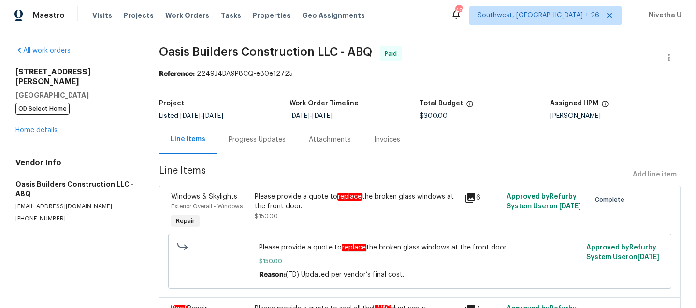
click at [277, 141] on div "Progress Updates" at bounding box center [257, 140] width 57 height 10
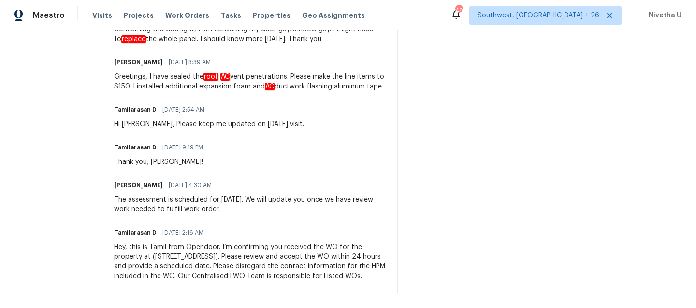
scroll to position [1165, 0]
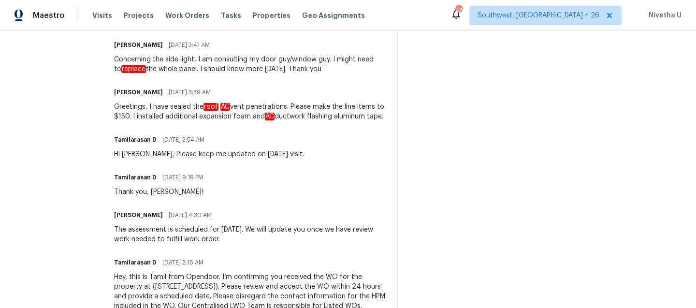
drag, startPoint x: 113, startPoint y: 97, endPoint x: 144, endPoint y: 114, distance: 35.9
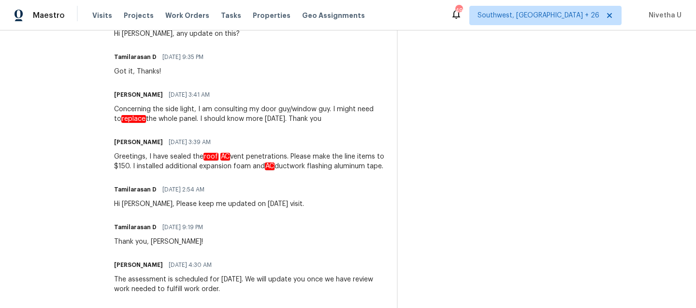
scroll to position [1108, 0]
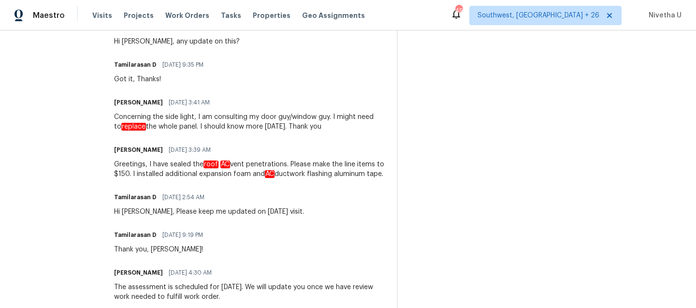
drag, startPoint x: 147, startPoint y: 154, endPoint x: 277, endPoint y: 183, distance: 133.1
copy div "I have sealed the roof AC vent penetrations. Please make the line items to $150…"
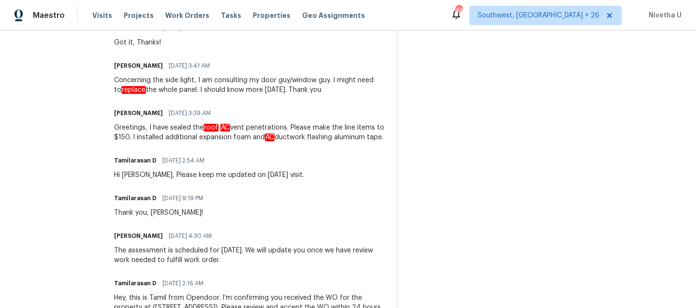
scroll to position [1146, 0]
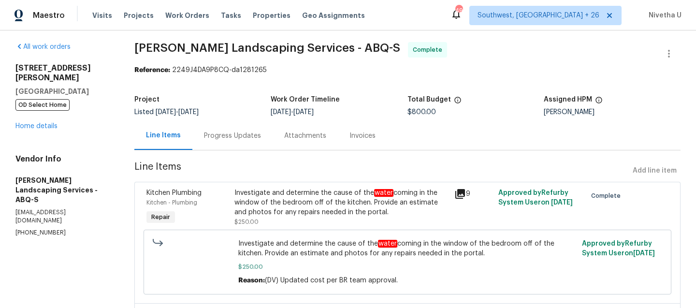
click at [249, 139] on div "Progress Updates" at bounding box center [232, 136] width 57 height 10
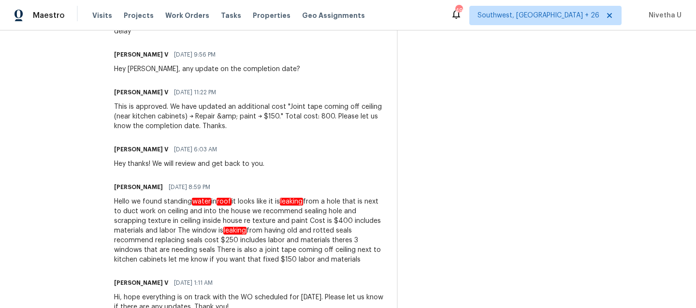
scroll to position [654, 0]
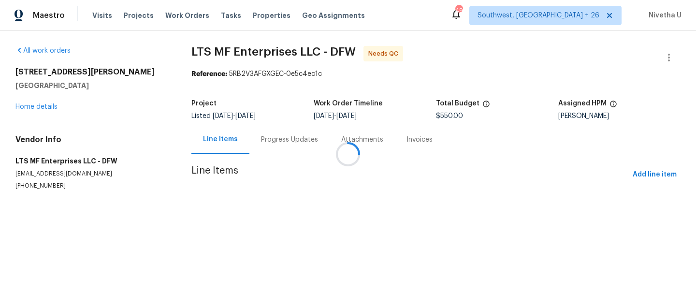
click at [273, 145] on div at bounding box center [348, 154] width 696 height 308
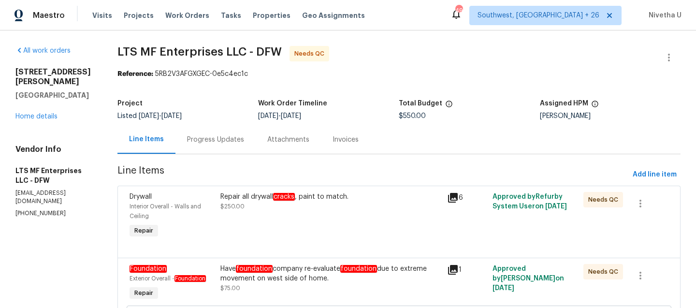
click at [218, 140] on div "Progress Updates" at bounding box center [215, 140] width 57 height 10
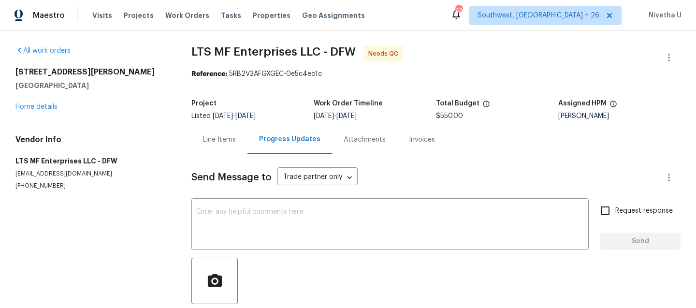
scroll to position [58, 0]
